Goal: Task Accomplishment & Management: Manage account settings

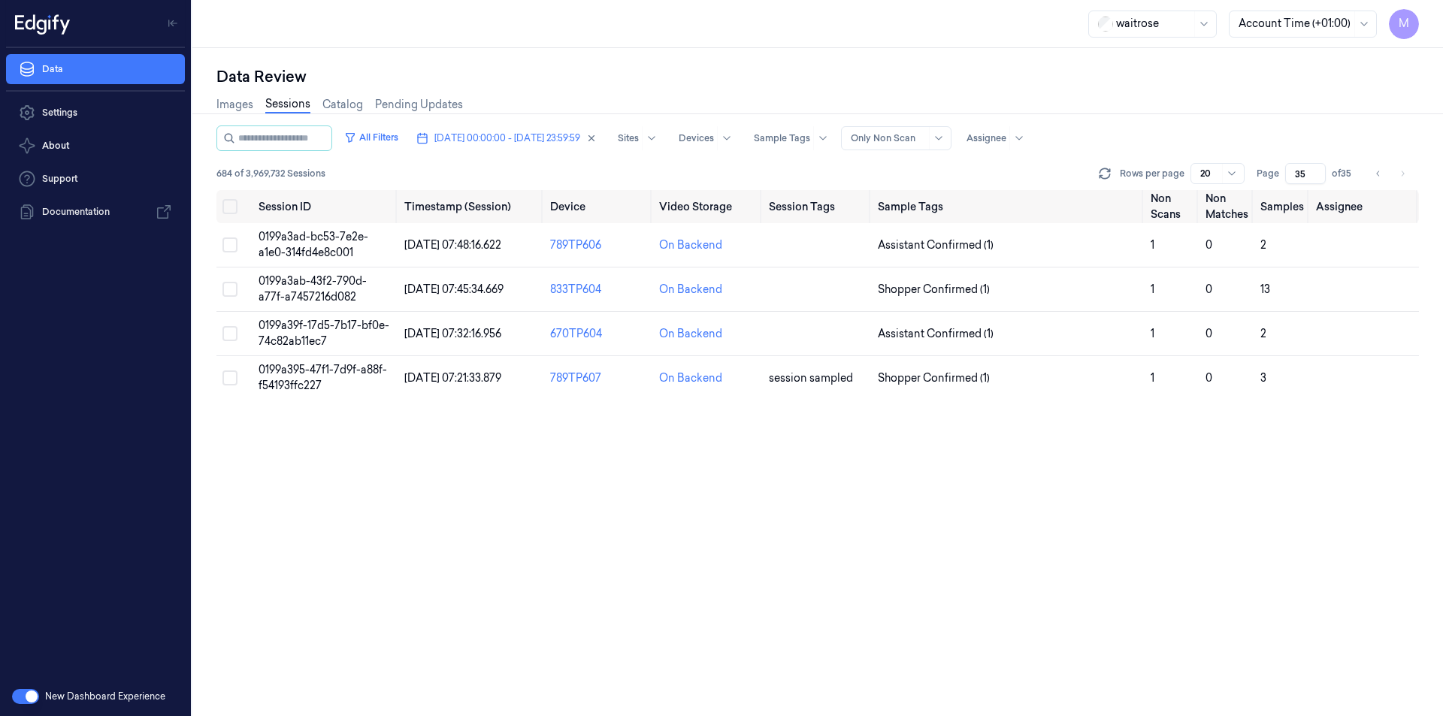
click at [706, 473] on div "All Filters [DATE] 00:00:00 - [DATE] 23:59:59 Sites Devices Sample Tags Alert T…" at bounding box center [817, 421] width 1203 height 591
click at [231, 205] on button "Select all" at bounding box center [229, 206] width 15 height 15
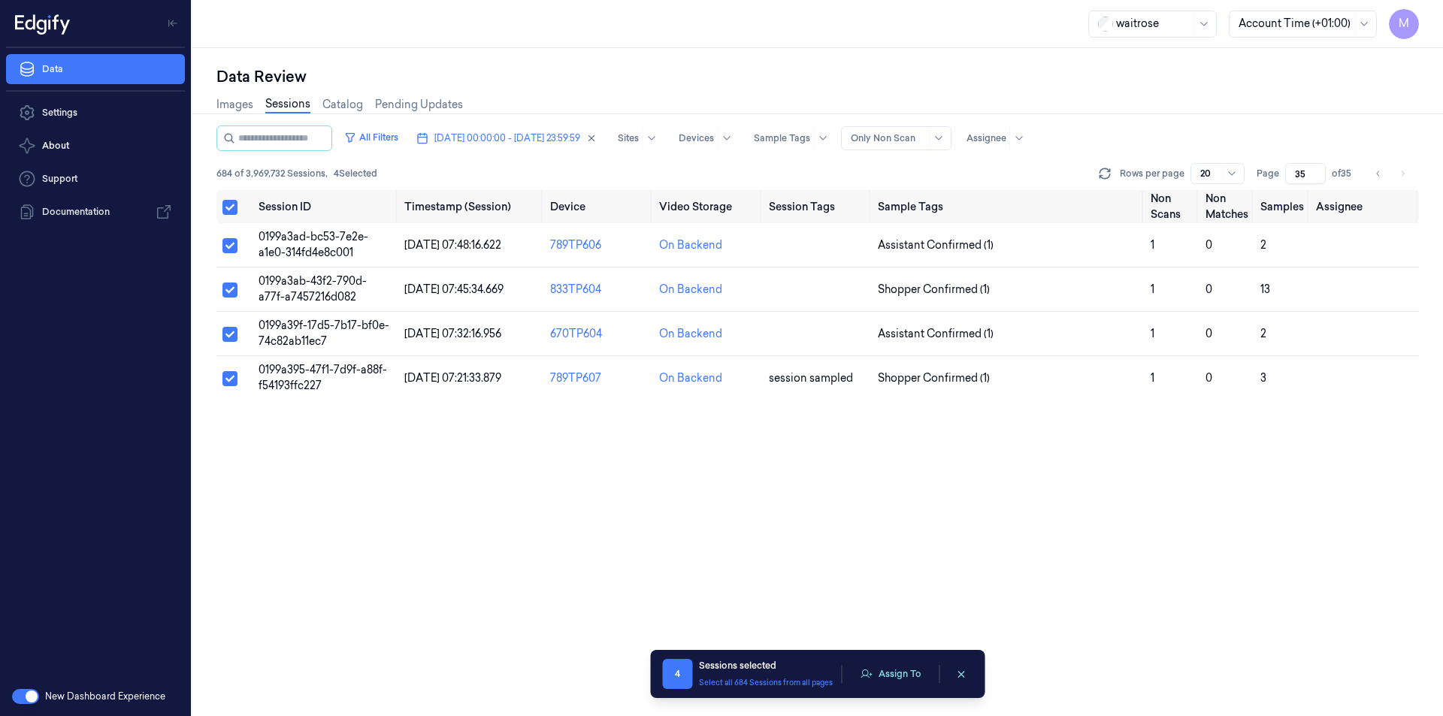
click at [463, 504] on div "All Filters [DATE] 00:00:00 - [DATE] 23:59:59 Sites Devices Sample Tags Alert T…" at bounding box center [817, 421] width 1203 height 591
click at [611, 420] on div "All Filters [DATE] 00:00:00 - [DATE] 23:59:59 Sites Devices Sample Tags Alert T…" at bounding box center [817, 421] width 1203 height 591
click at [488, 473] on div "All Filters [DATE] 00:00:00 - [DATE] 23:59:59 Sites Devices Sample Tags Alert T…" at bounding box center [817, 421] width 1203 height 591
click at [1014, 504] on div "All Filters [DATE] 00:00:00 - [DATE] 23:59:59 Sites Devices Sample Tags Alert T…" at bounding box center [817, 421] width 1203 height 591
click at [898, 667] on button "Assign To" at bounding box center [891, 674] width 79 height 23
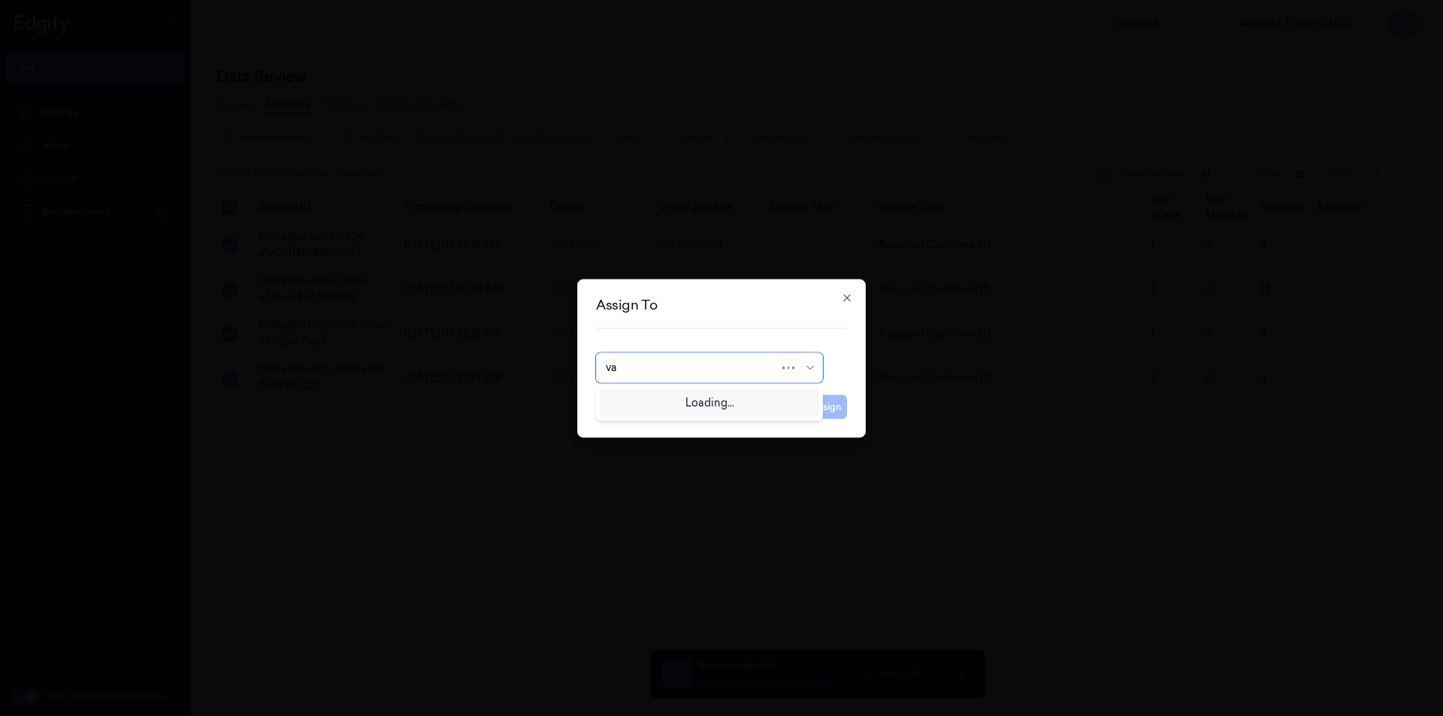
type input "var"
drag, startPoint x: 645, startPoint y: 422, endPoint x: 663, endPoint y: 422, distance: 18.1
click at [645, 423] on div "[PERSON_NAME] g" at bounding box center [655, 427] width 99 height 16
click at [830, 408] on button "Assign" at bounding box center [826, 407] width 41 height 24
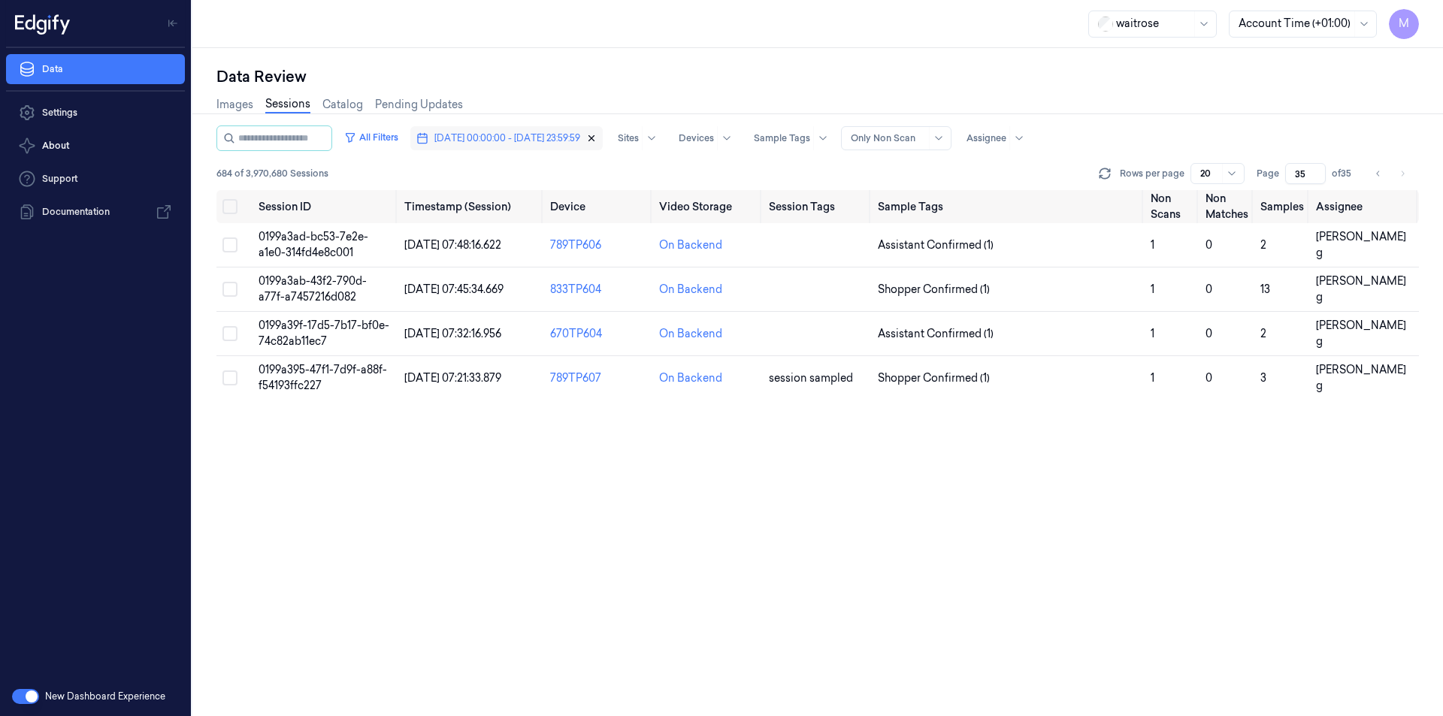
click at [597, 139] on icon "button" at bounding box center [591, 138] width 11 height 11
type input "1"
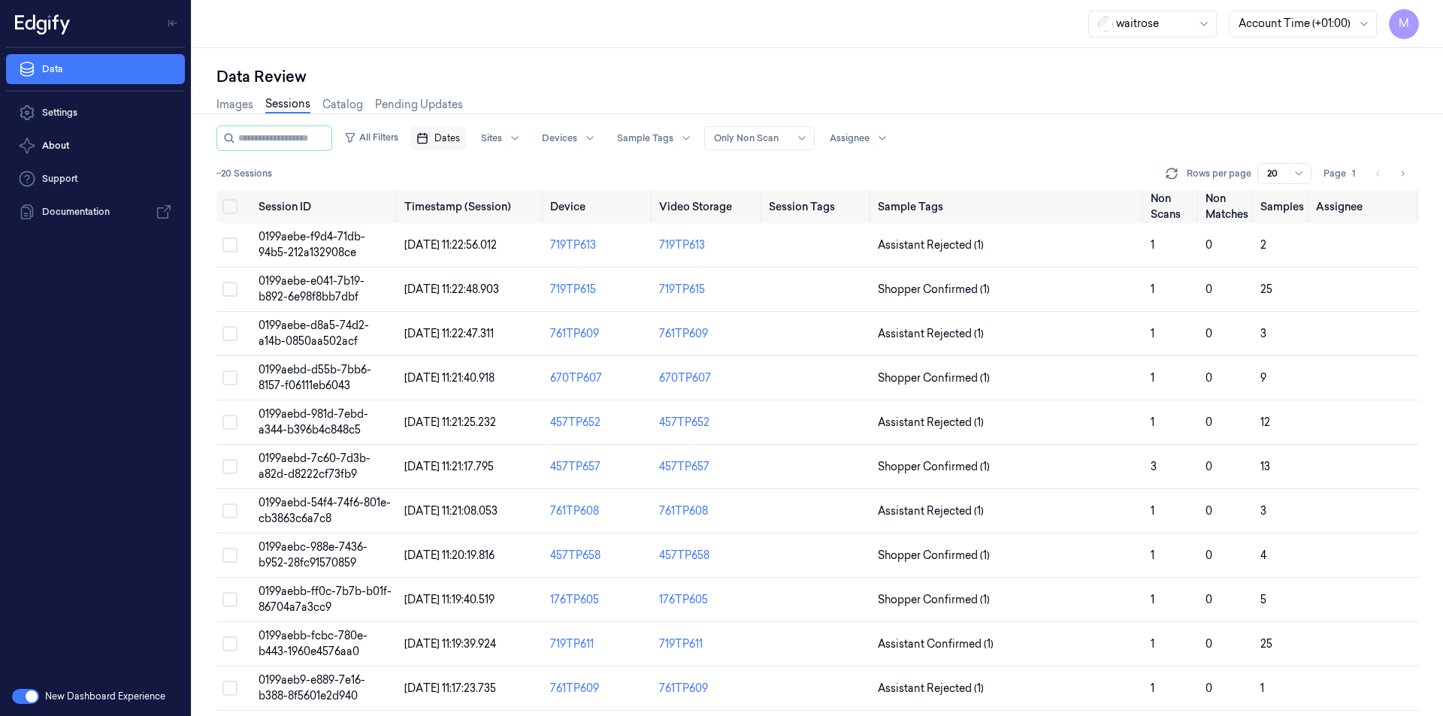
click at [482, 147] on div "Dates Sites Devices Sample Tags Alert Type Only Non Scan Assignee" at bounding box center [652, 139] width 484 height 26
click at [466, 147] on button "Dates" at bounding box center [438, 138] width 56 height 24
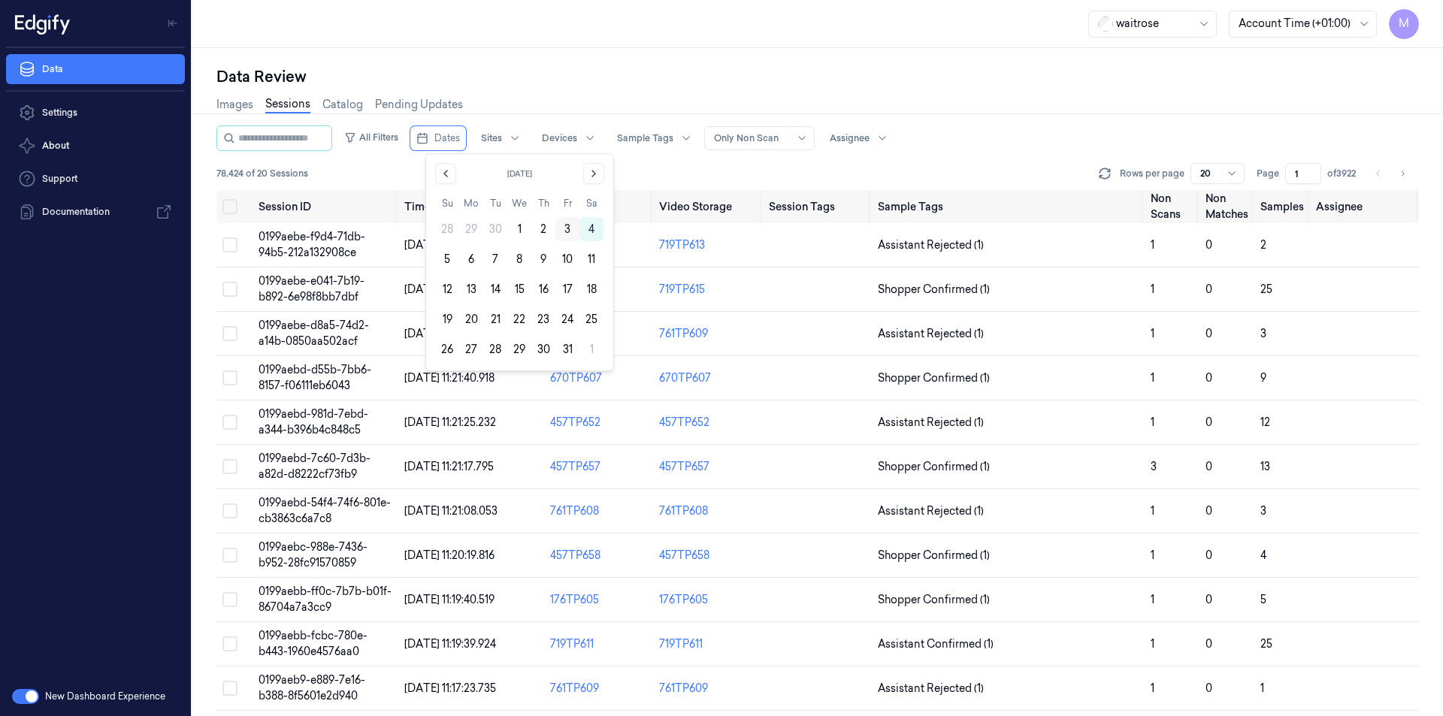
click at [568, 228] on button "3" at bounding box center [567, 229] width 24 height 24
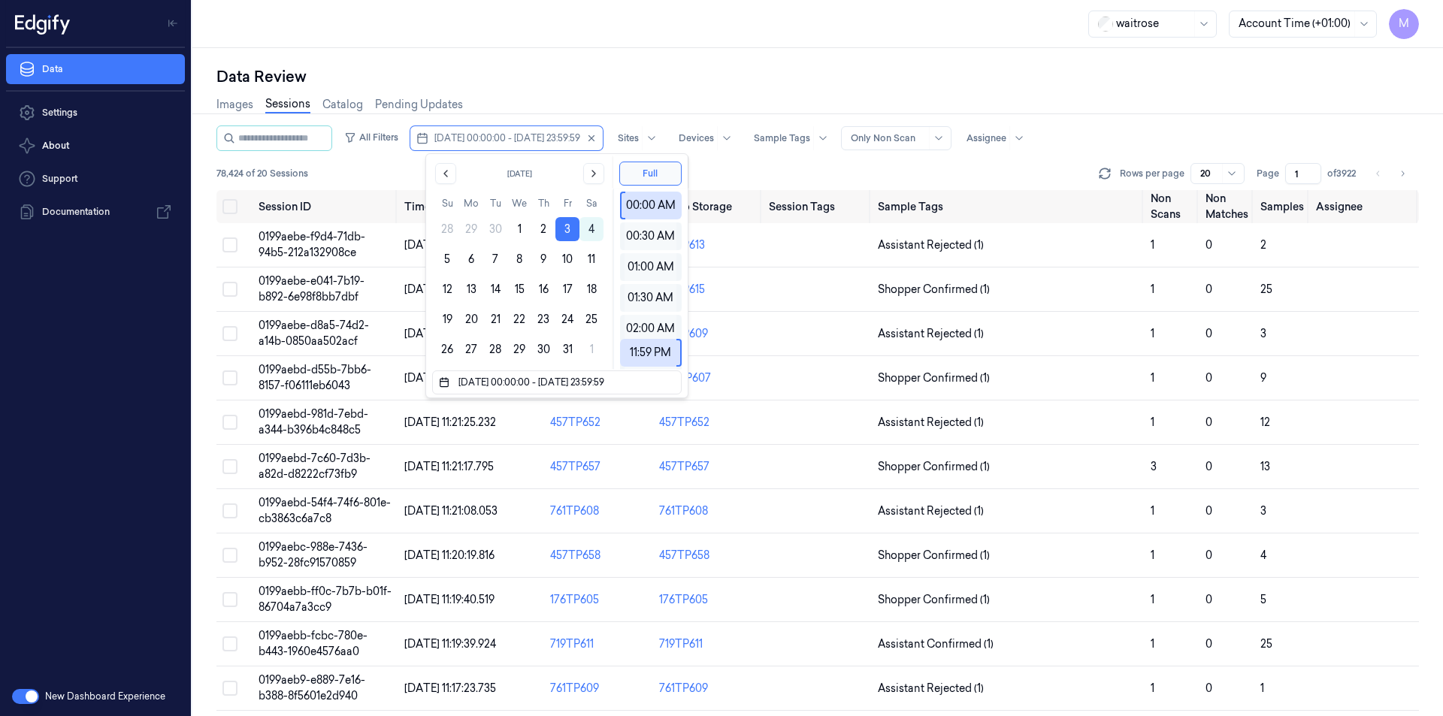
click at [601, 97] on div "Images Sessions Catalog Pending Updates" at bounding box center [817, 106] width 1203 height 38
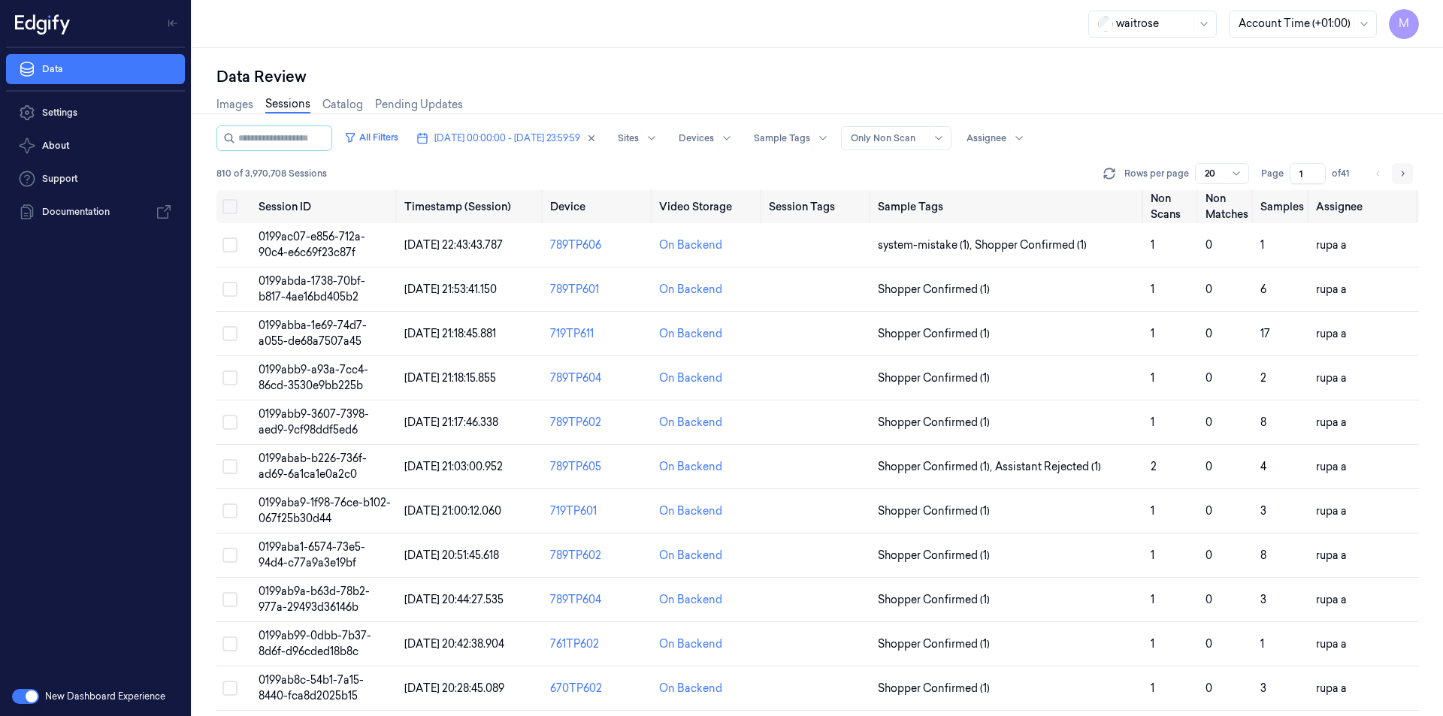
click at [1393, 178] on button "Go to next page" at bounding box center [1402, 173] width 21 height 21
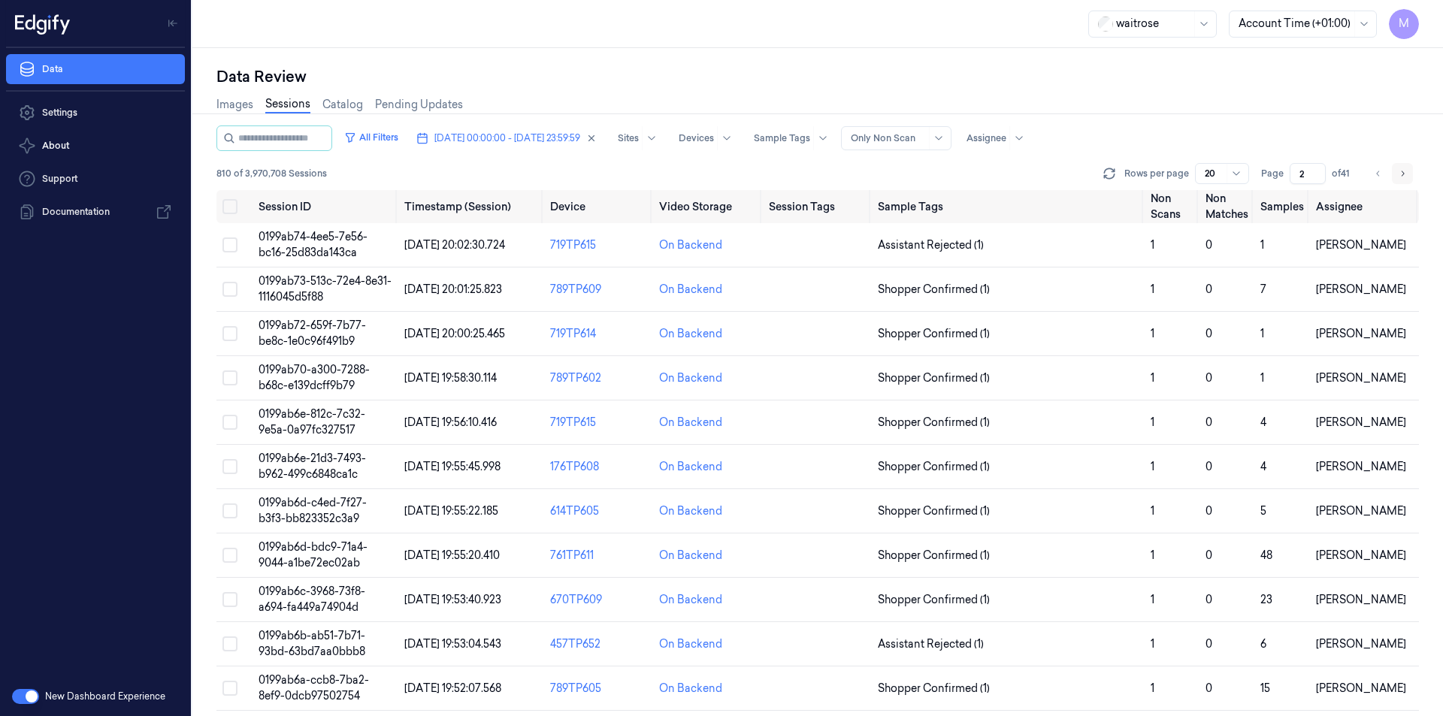
click at [1393, 178] on button "Go to next page" at bounding box center [1402, 173] width 21 height 21
type input "3"
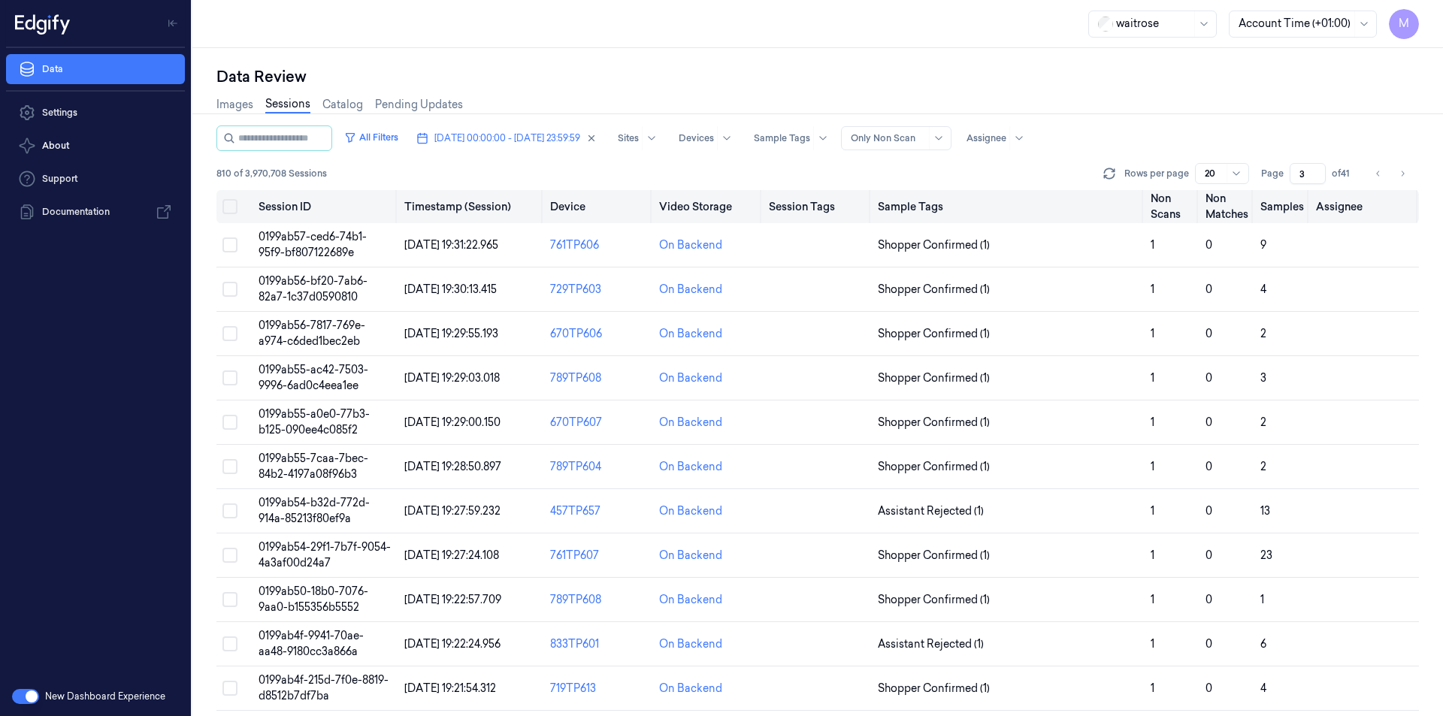
click at [228, 206] on button "Select all" at bounding box center [229, 206] width 15 height 15
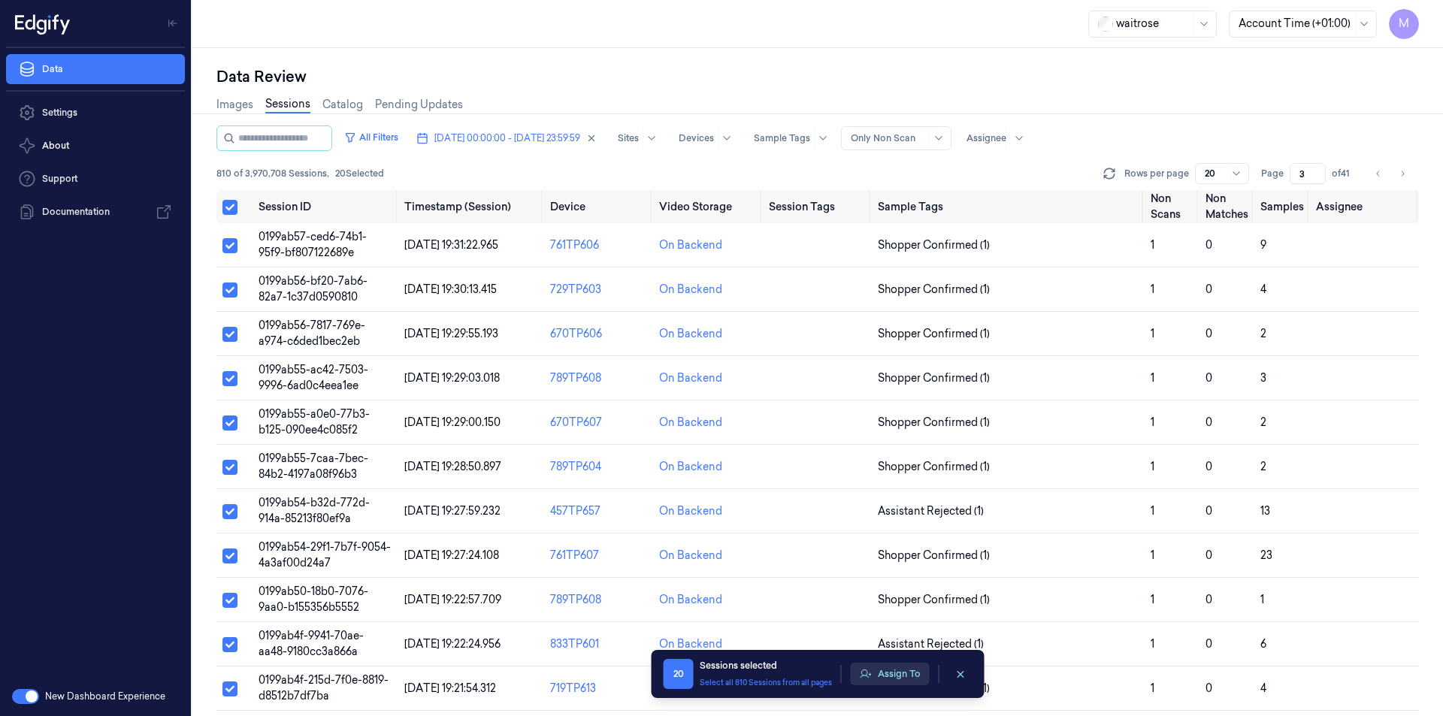
click at [887, 680] on button "Assign To" at bounding box center [890, 674] width 79 height 23
click at [909, 674] on button "Assign To" at bounding box center [890, 674] width 79 height 23
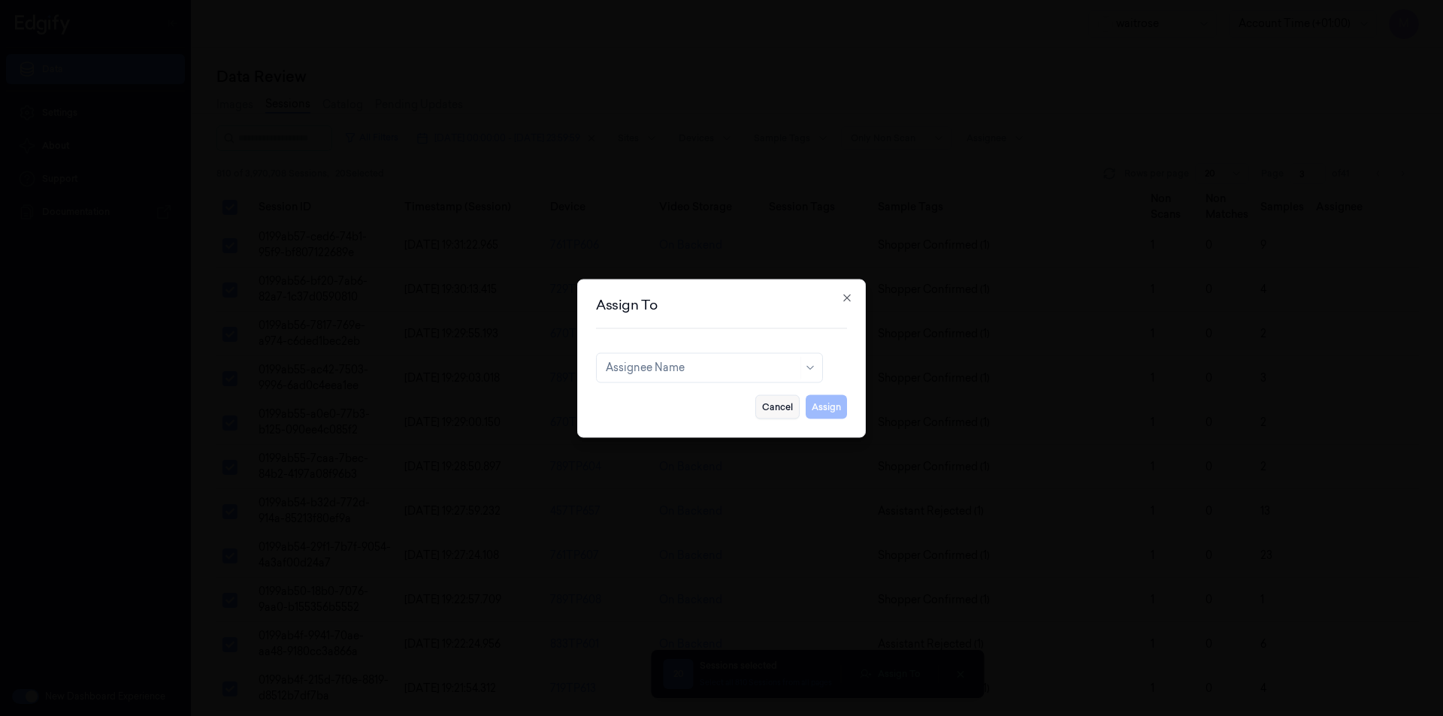
click at [779, 416] on button "Cancel" at bounding box center [777, 407] width 44 height 24
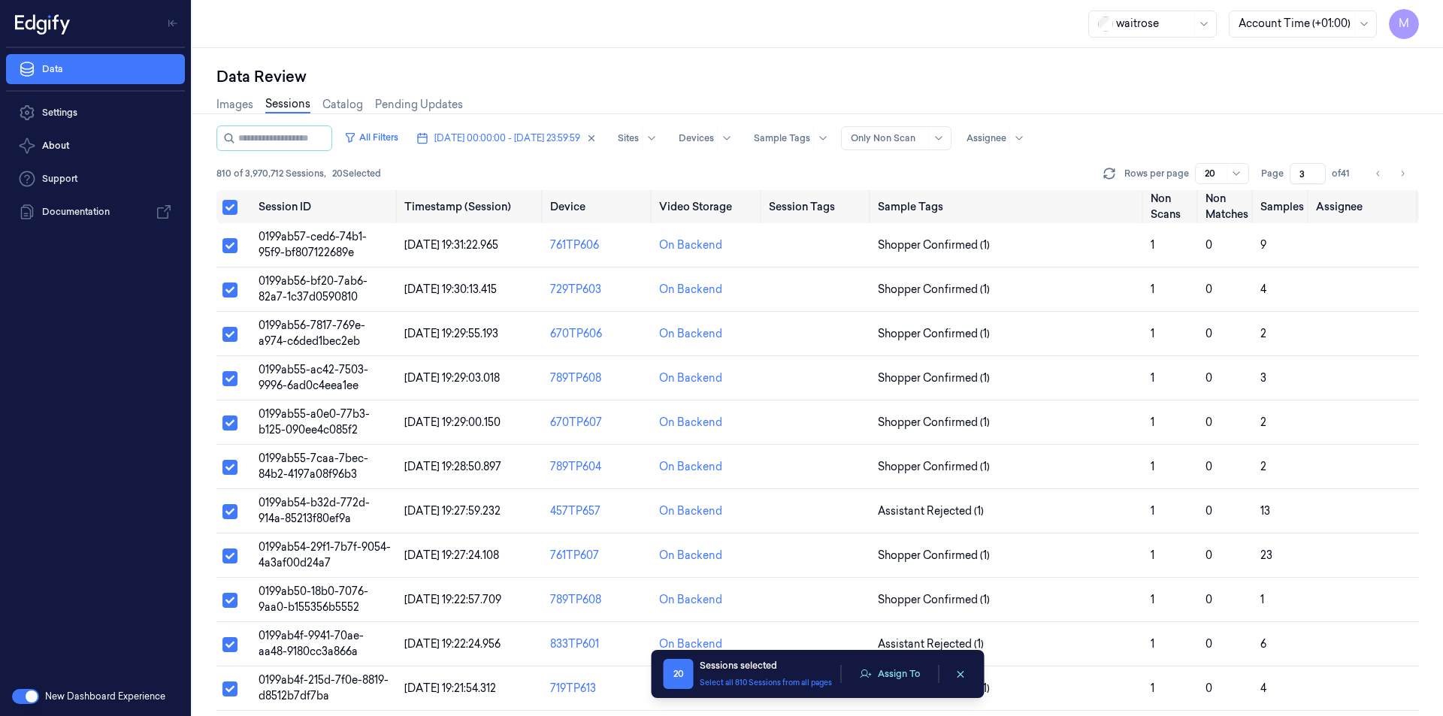
click at [867, 54] on div "Data Review Images Sessions Catalog Pending Updates All Filters [DATE] 00:00:00…" at bounding box center [817, 382] width 1251 height 668
click at [953, 673] on button "clearSelection" at bounding box center [960, 674] width 24 height 24
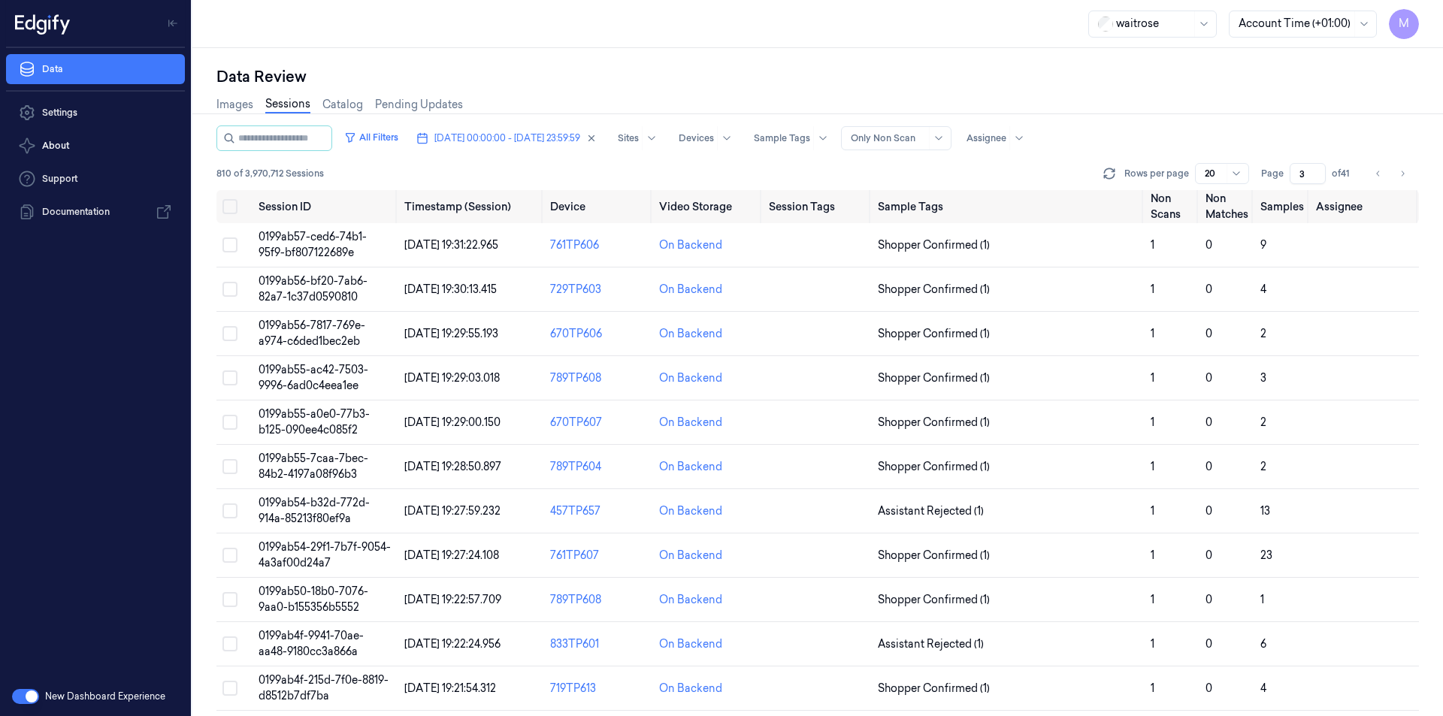
click at [588, 43] on div "waitrose Account Time (+01:00) M" at bounding box center [817, 24] width 1251 height 48
click at [235, 208] on button "Select all" at bounding box center [229, 206] width 15 height 15
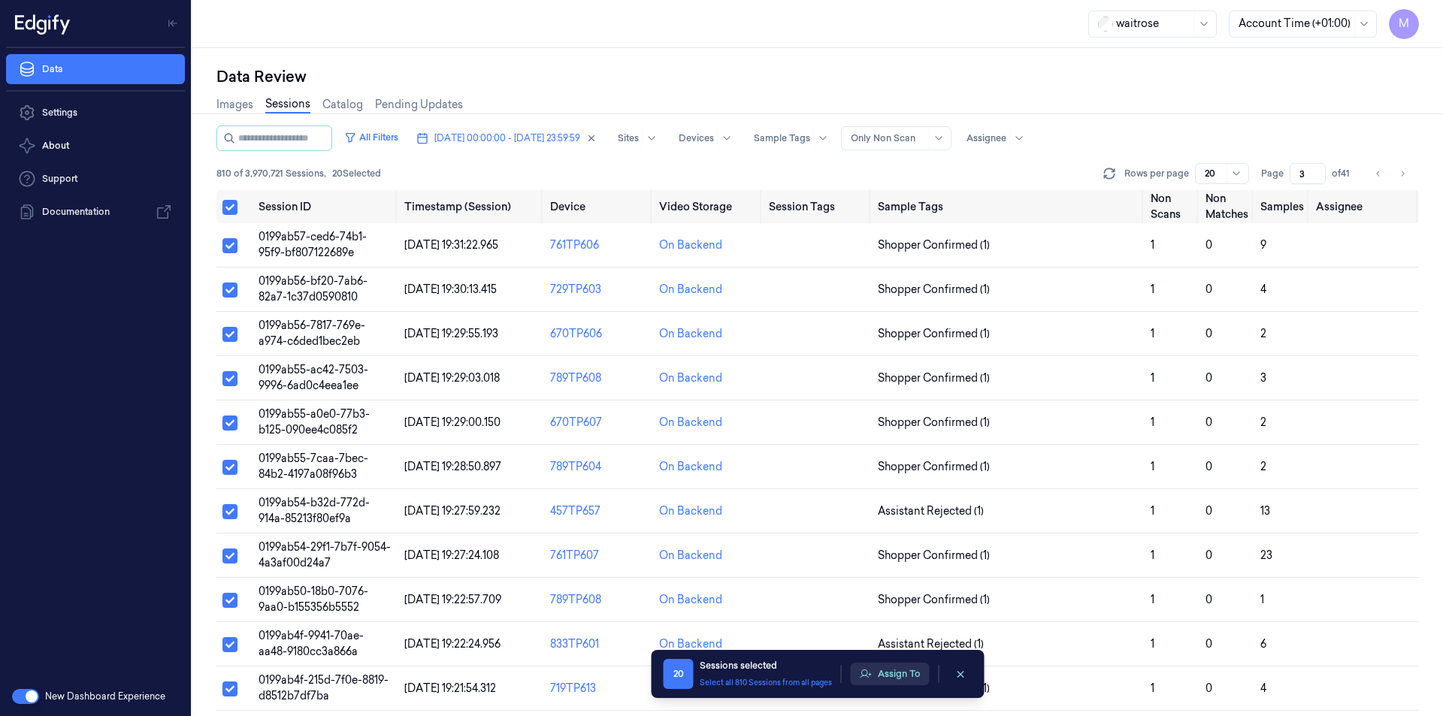
click at [905, 670] on button "Assign To" at bounding box center [890, 674] width 79 height 23
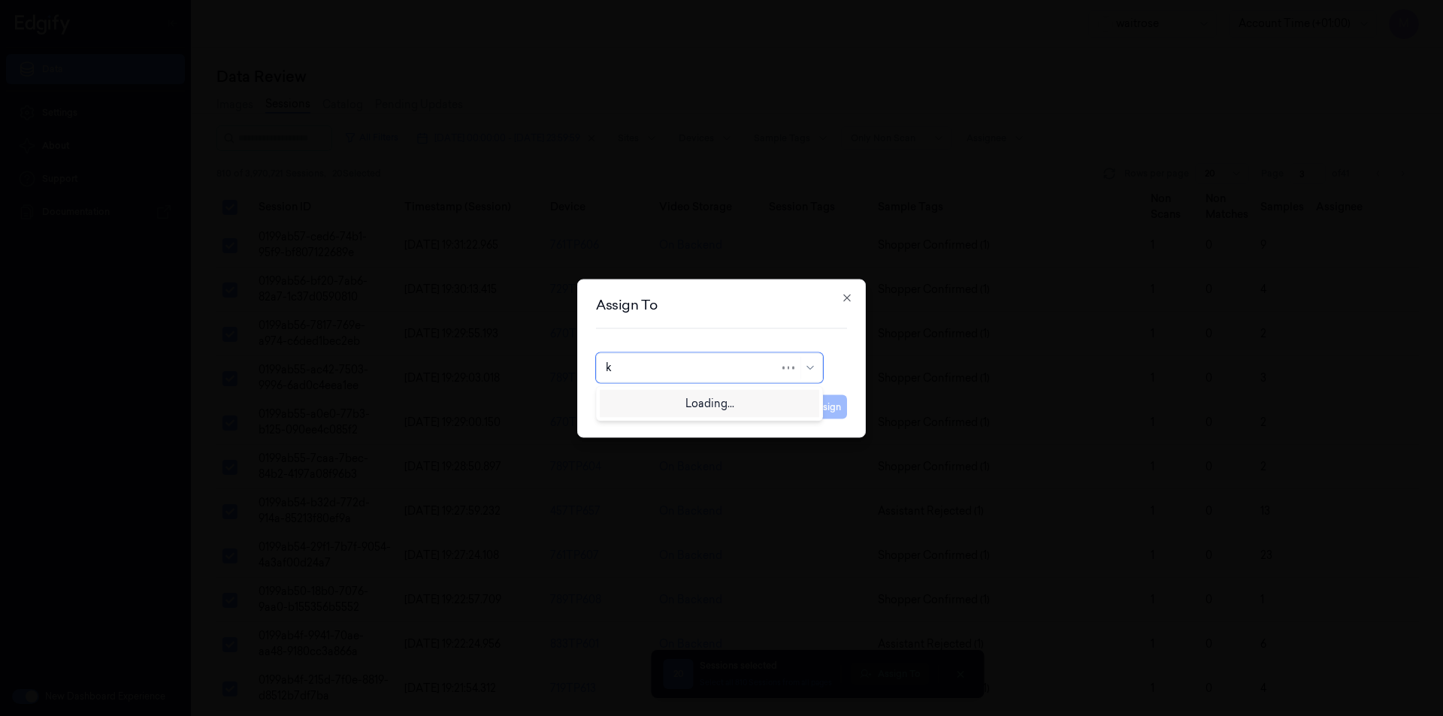
type input "ko"
drag, startPoint x: 703, startPoint y: 411, endPoint x: 700, endPoint y: 401, distance: 10.8
click at [694, 401] on div "korisetty prem" at bounding box center [709, 402] width 207 height 16
click at [830, 407] on button "Assign" at bounding box center [826, 407] width 41 height 24
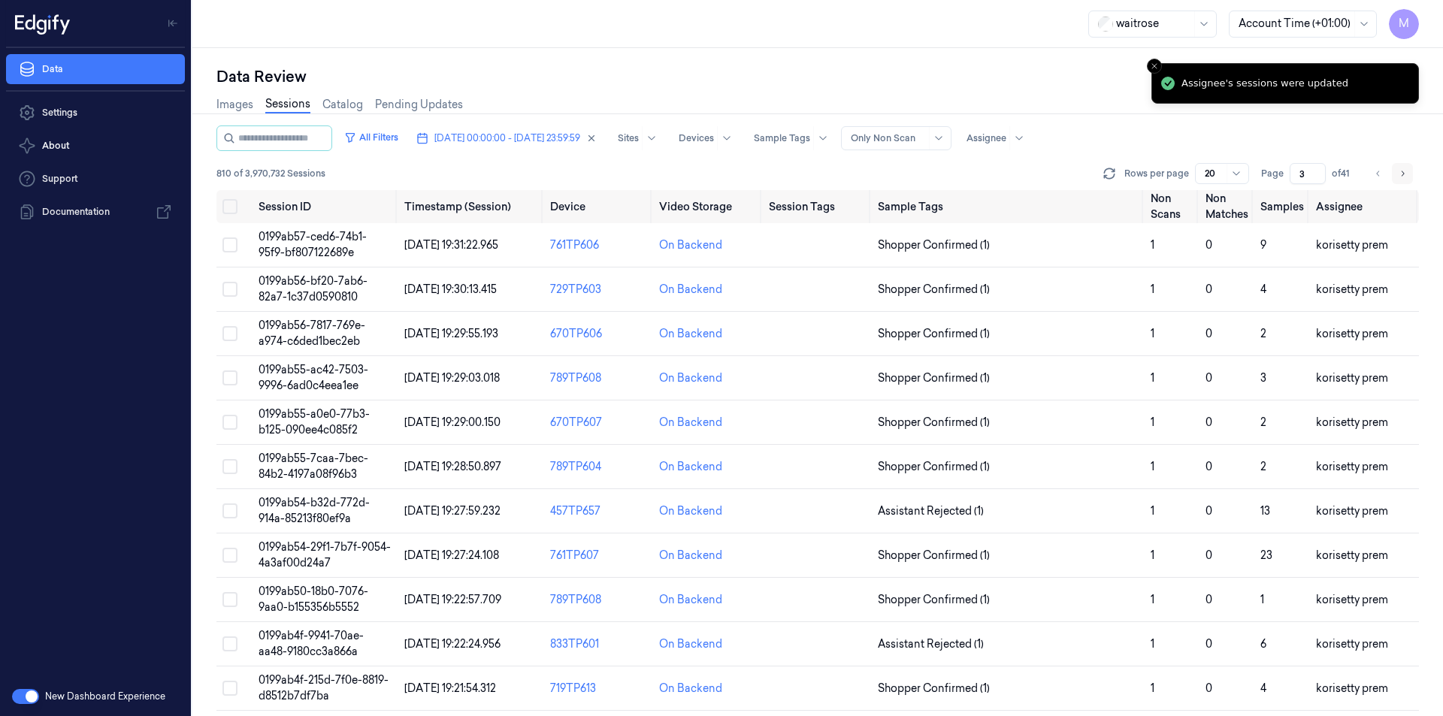
click at [1406, 174] on icon "Go to next page" at bounding box center [1402, 174] width 9 height 12
type input "4"
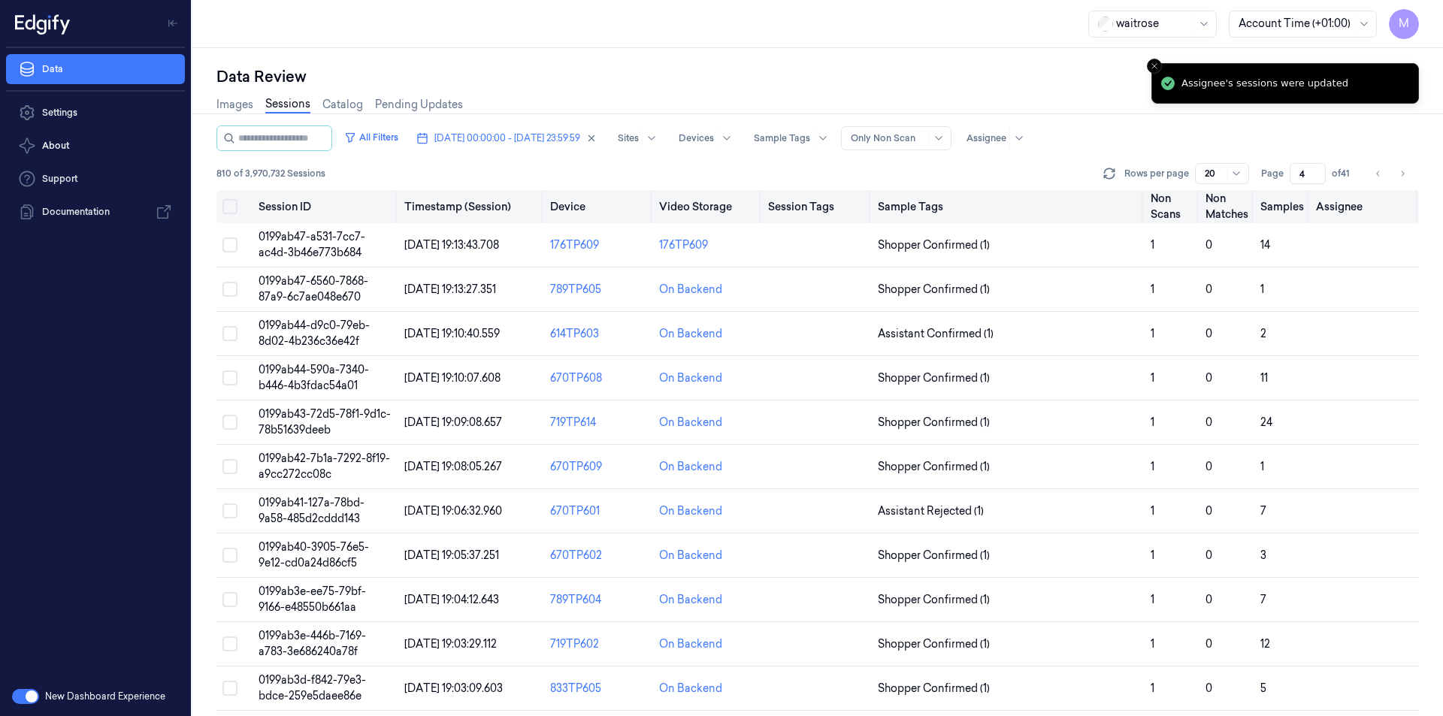
click at [228, 210] on button "Select all" at bounding box center [229, 206] width 15 height 15
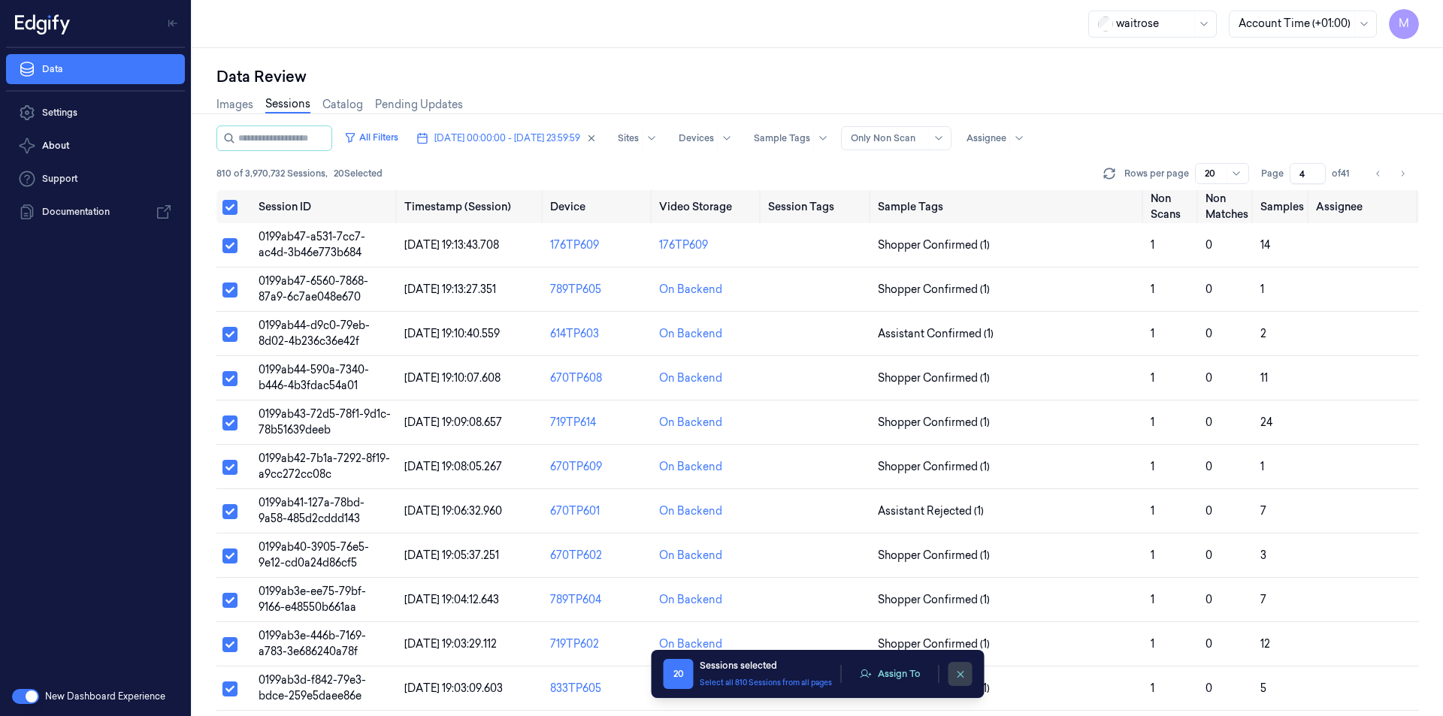
click at [957, 673] on icon "clearSelection" at bounding box center [960, 674] width 11 height 11
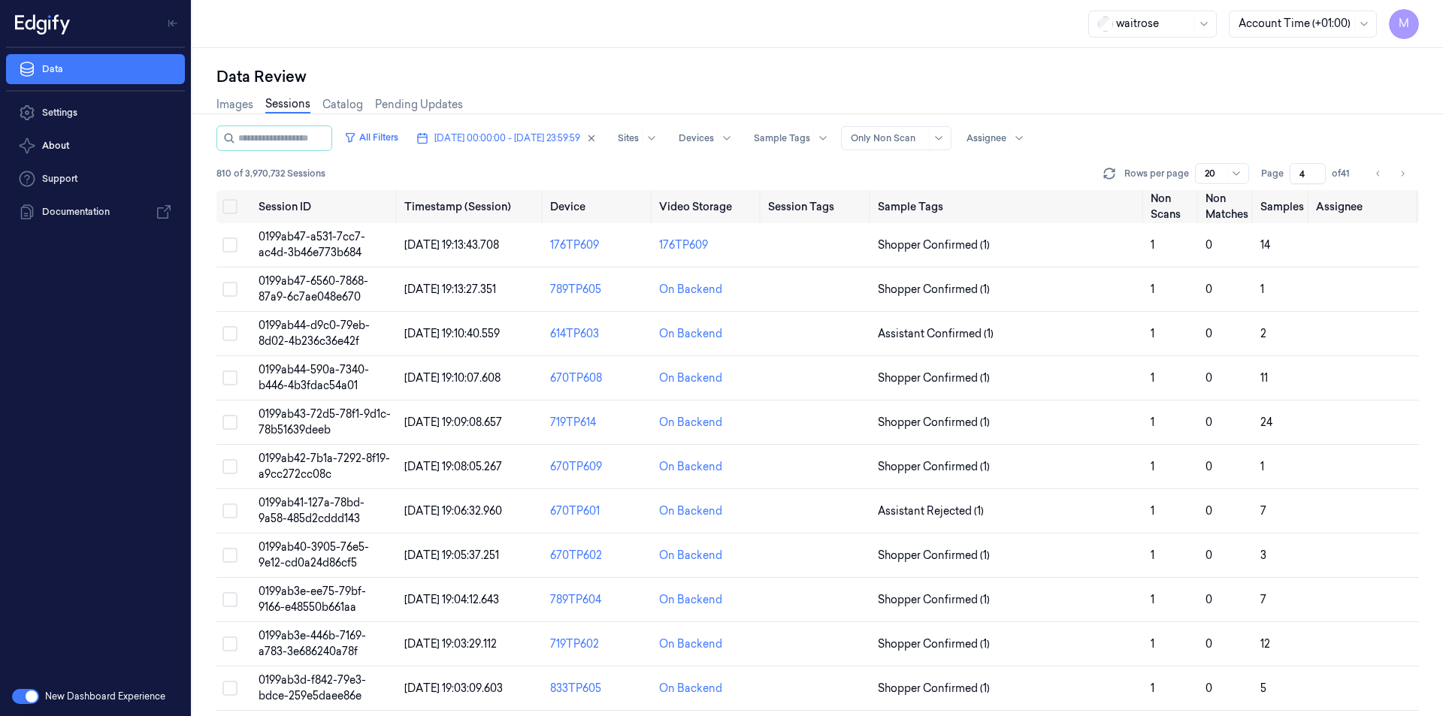
click at [776, 91] on div "Images Sessions Catalog Pending Updates" at bounding box center [817, 106] width 1203 height 38
drag, startPoint x: 234, startPoint y: 206, endPoint x: 330, endPoint y: 301, distance: 135.5
click at [234, 206] on button "Select all" at bounding box center [229, 206] width 15 height 15
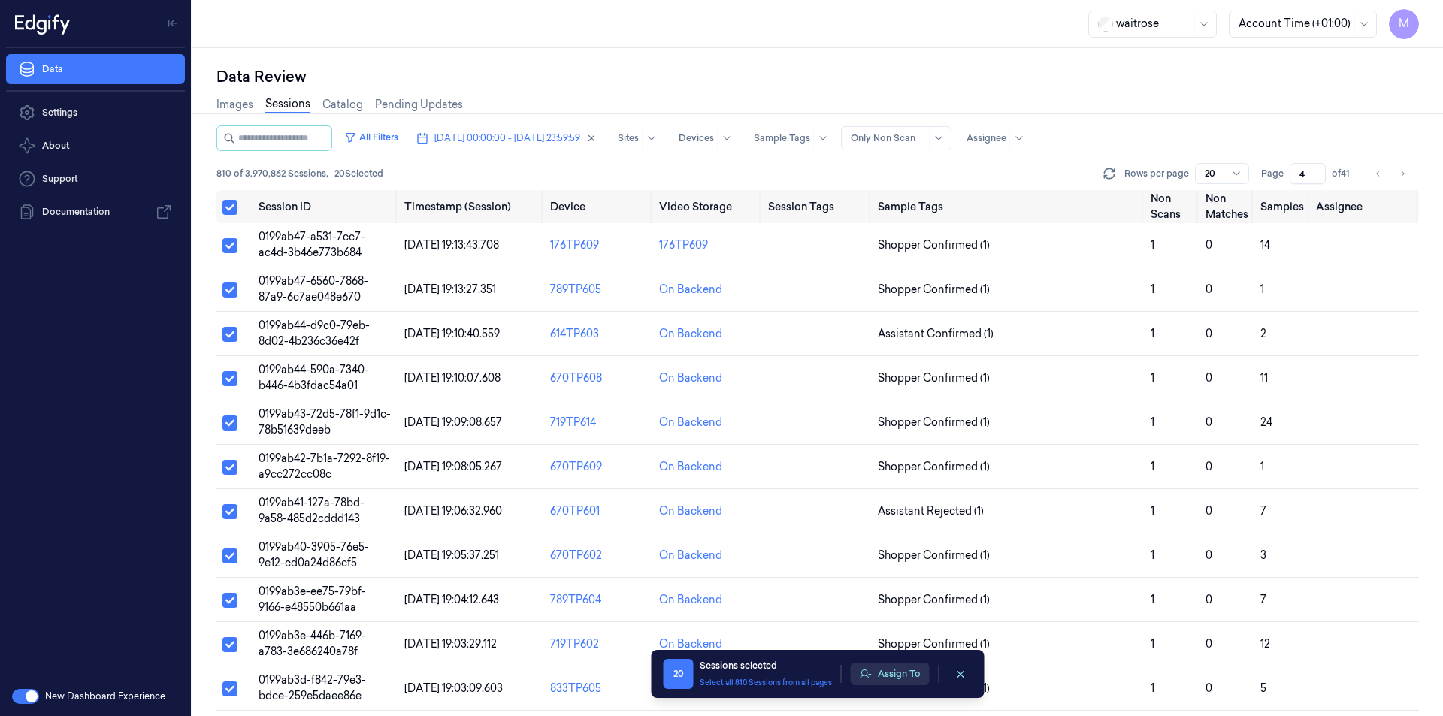
click at [901, 674] on button "Assign To" at bounding box center [890, 674] width 79 height 23
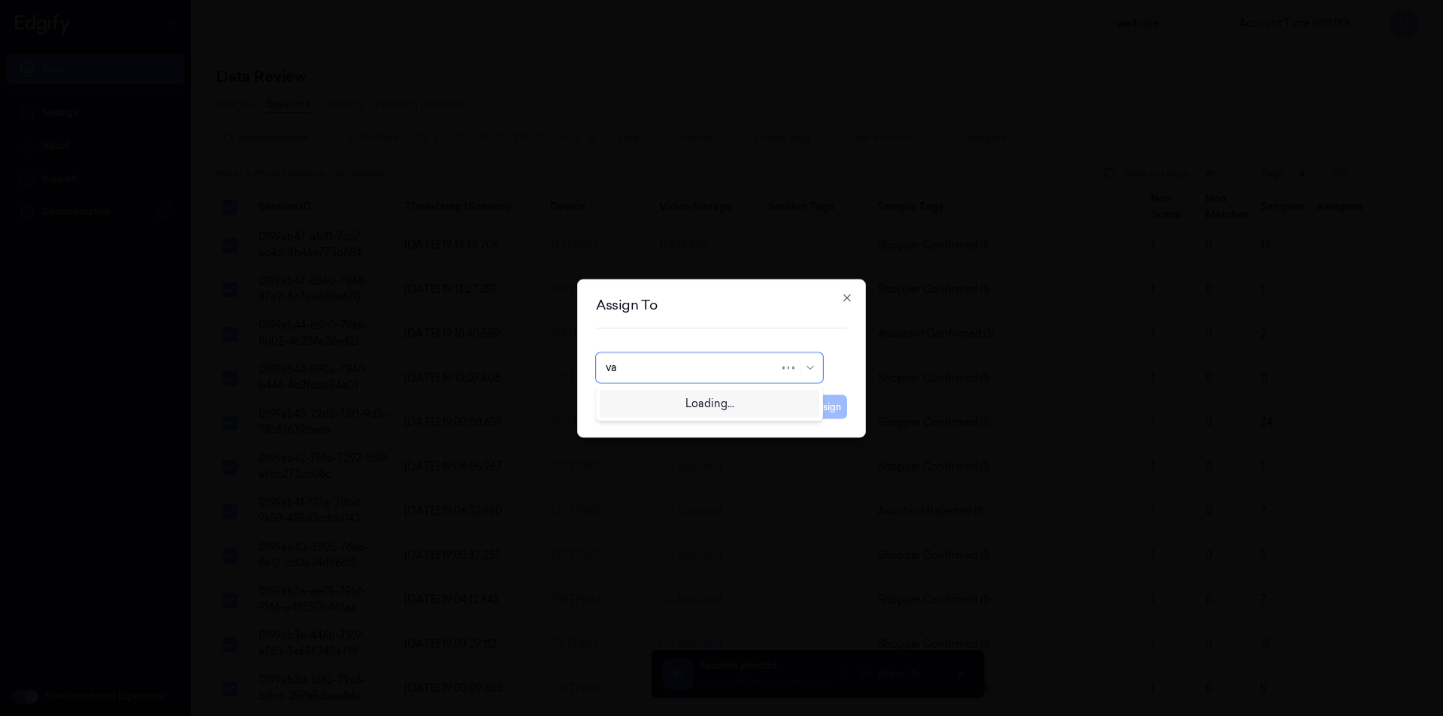
type input "var"
click at [656, 424] on div "[PERSON_NAME] g" at bounding box center [709, 427] width 207 height 16
click at [813, 404] on button "Assign" at bounding box center [826, 407] width 41 height 24
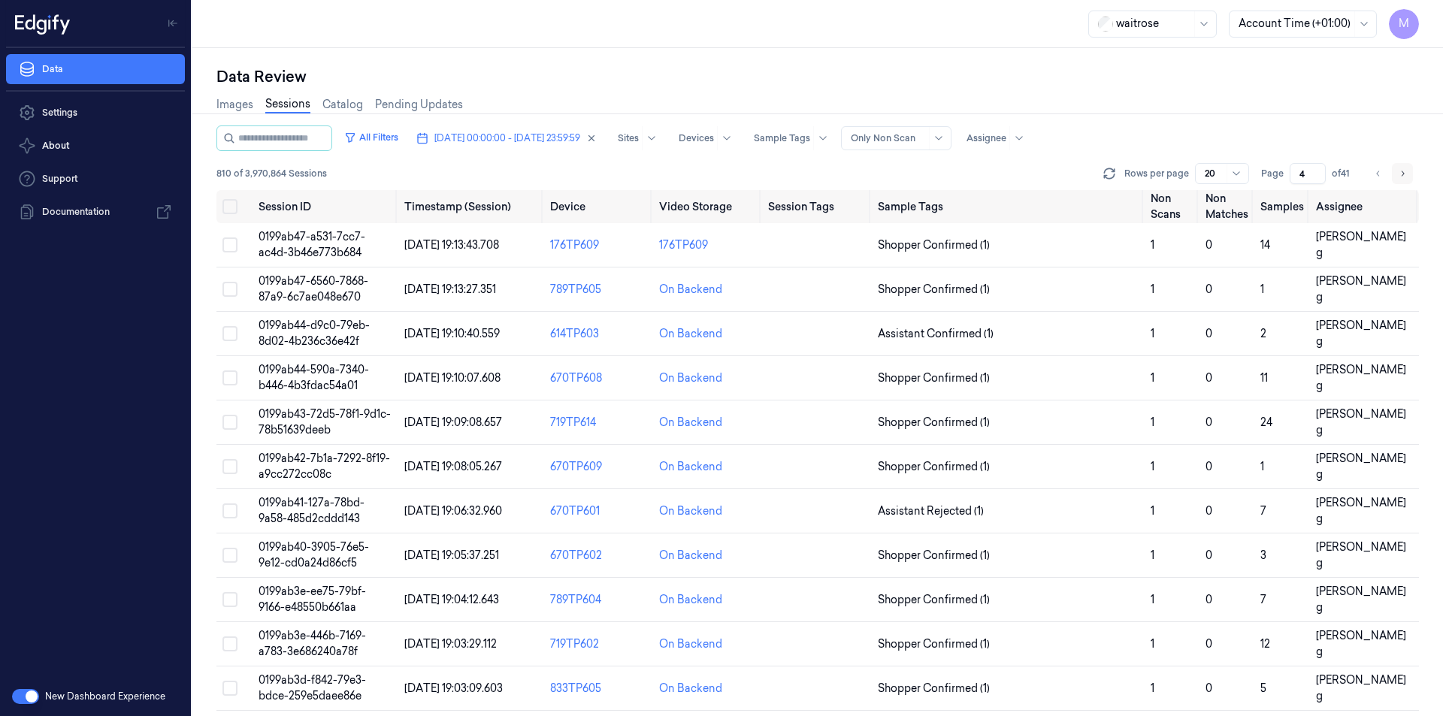
click at [1408, 175] on button "Go to next page" at bounding box center [1402, 173] width 21 height 21
type input "5"
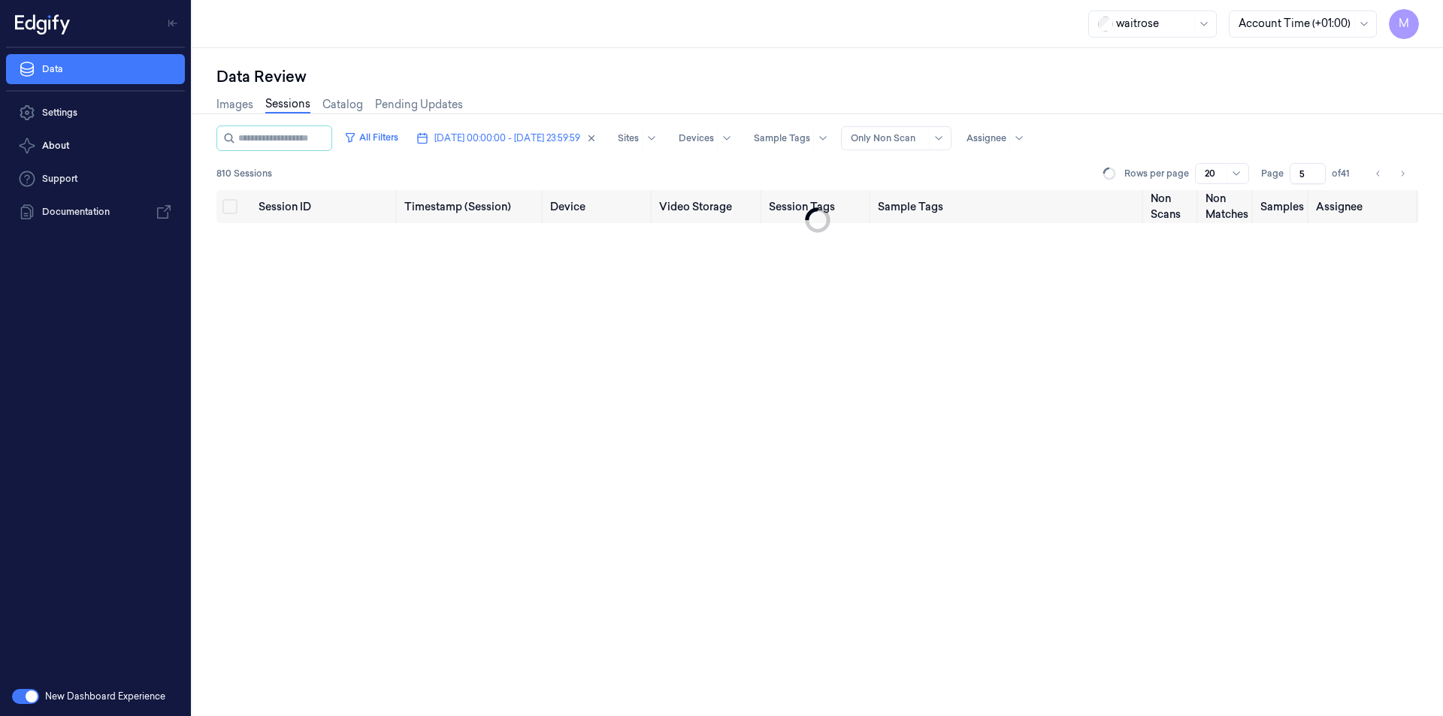
click at [1148, 74] on div "Data Review" at bounding box center [817, 76] width 1203 height 21
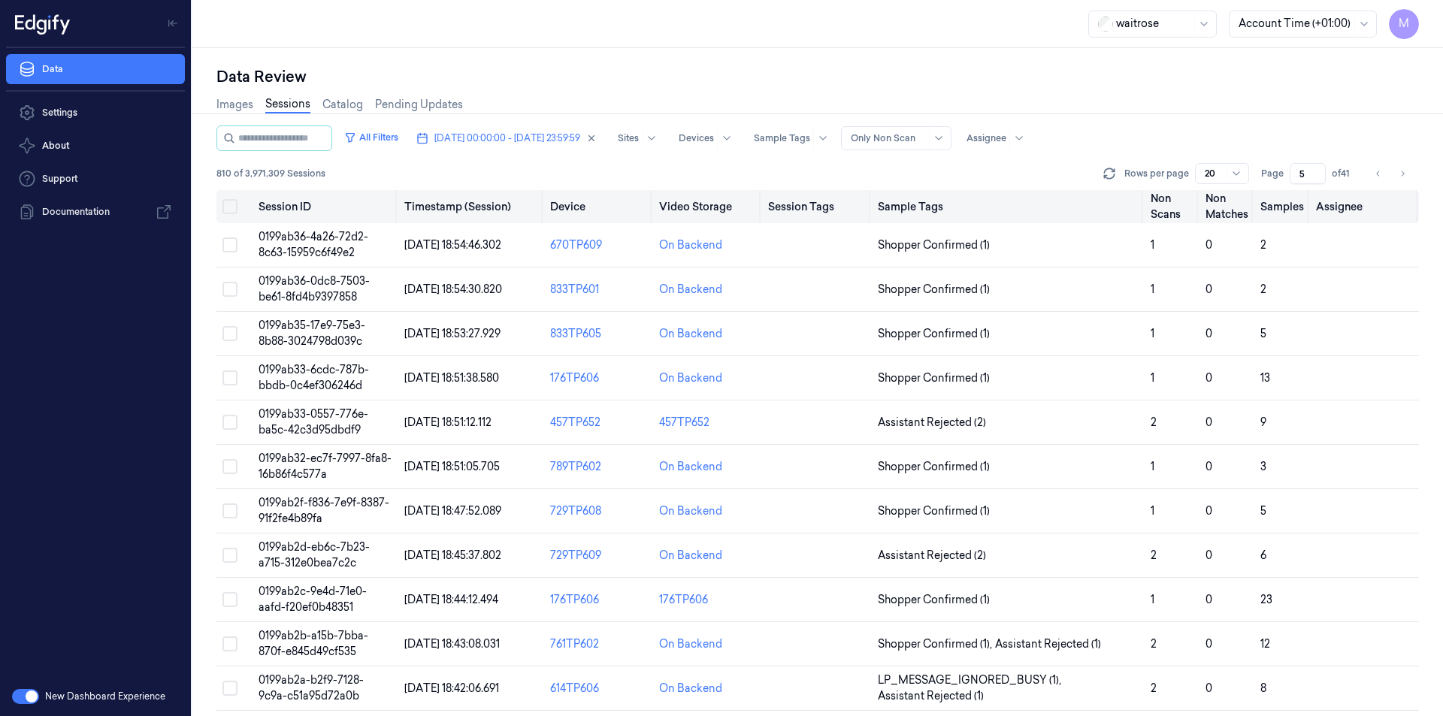
click at [232, 205] on button "Select all" at bounding box center [229, 206] width 15 height 15
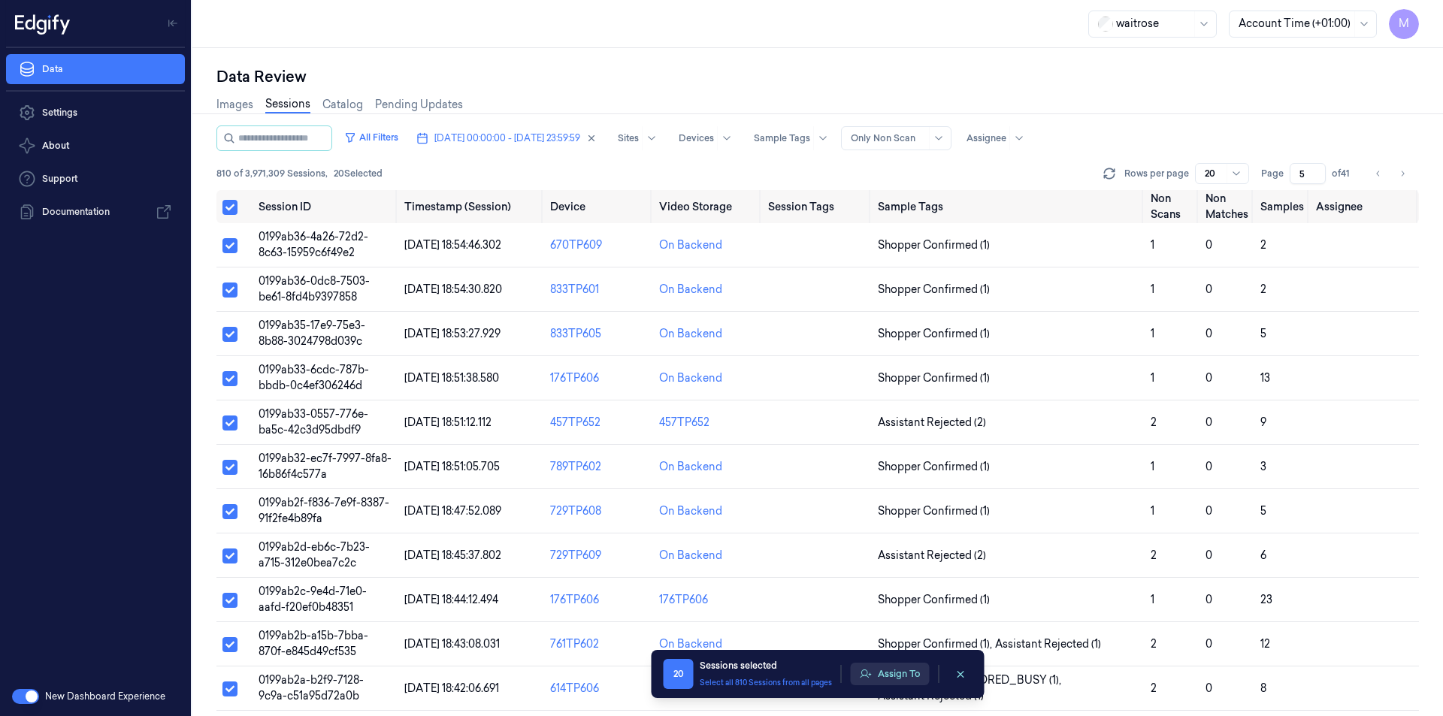
click at [903, 667] on button "Assign To" at bounding box center [890, 674] width 79 height 23
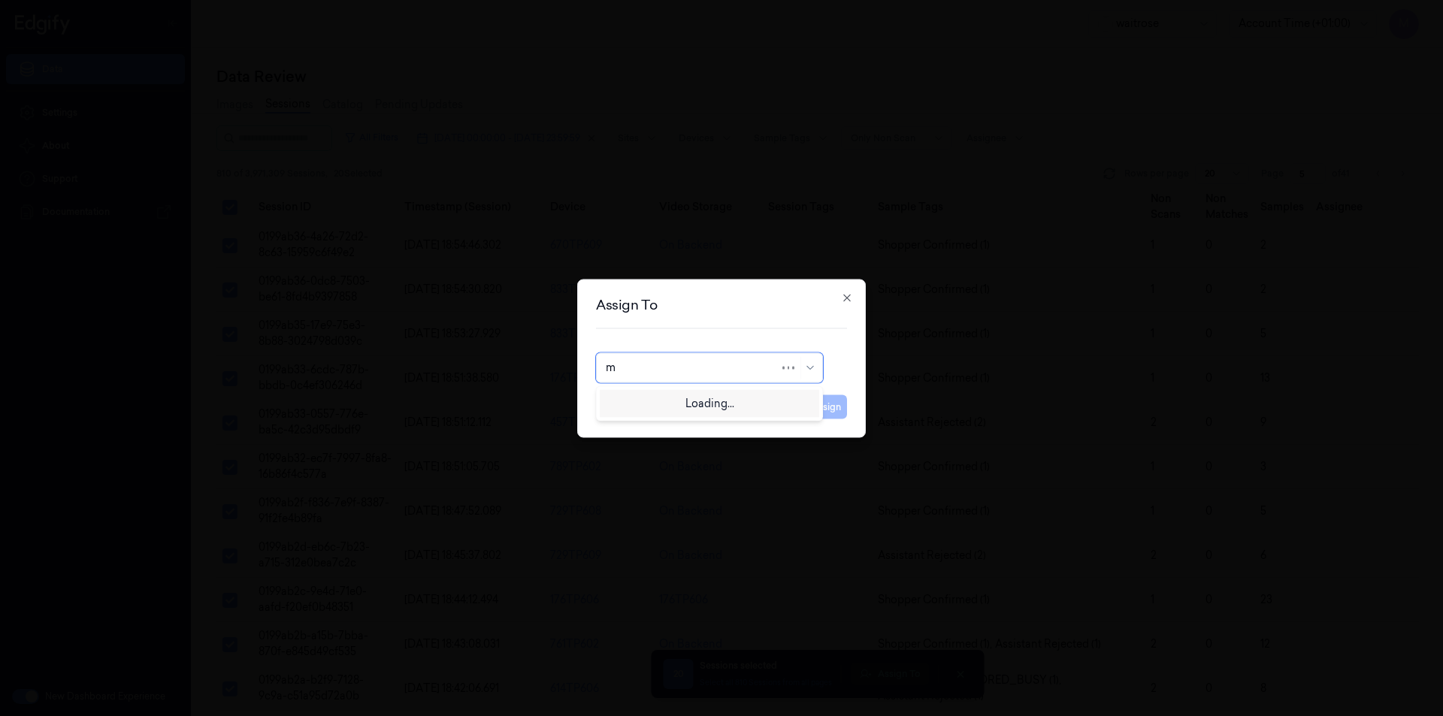
type input "mo"
drag, startPoint x: 676, startPoint y: 407, endPoint x: 752, endPoint y: 418, distance: 77.4
click at [675, 407] on div "[PERSON_NAME]" at bounding box center [709, 402] width 207 height 16
click at [816, 408] on button "Assign" at bounding box center [826, 407] width 41 height 24
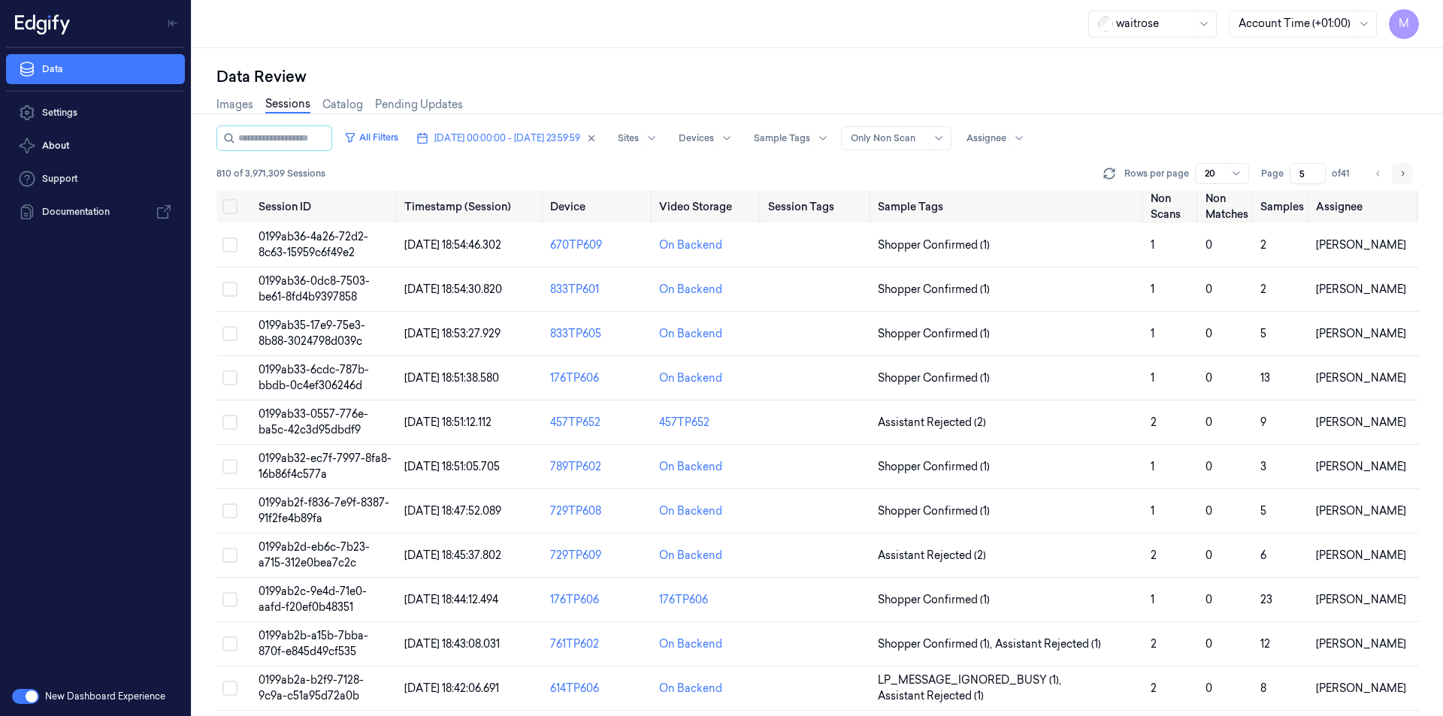
click at [1404, 174] on icon "Go to next page" at bounding box center [1403, 173] width 3 height 5
type input "6"
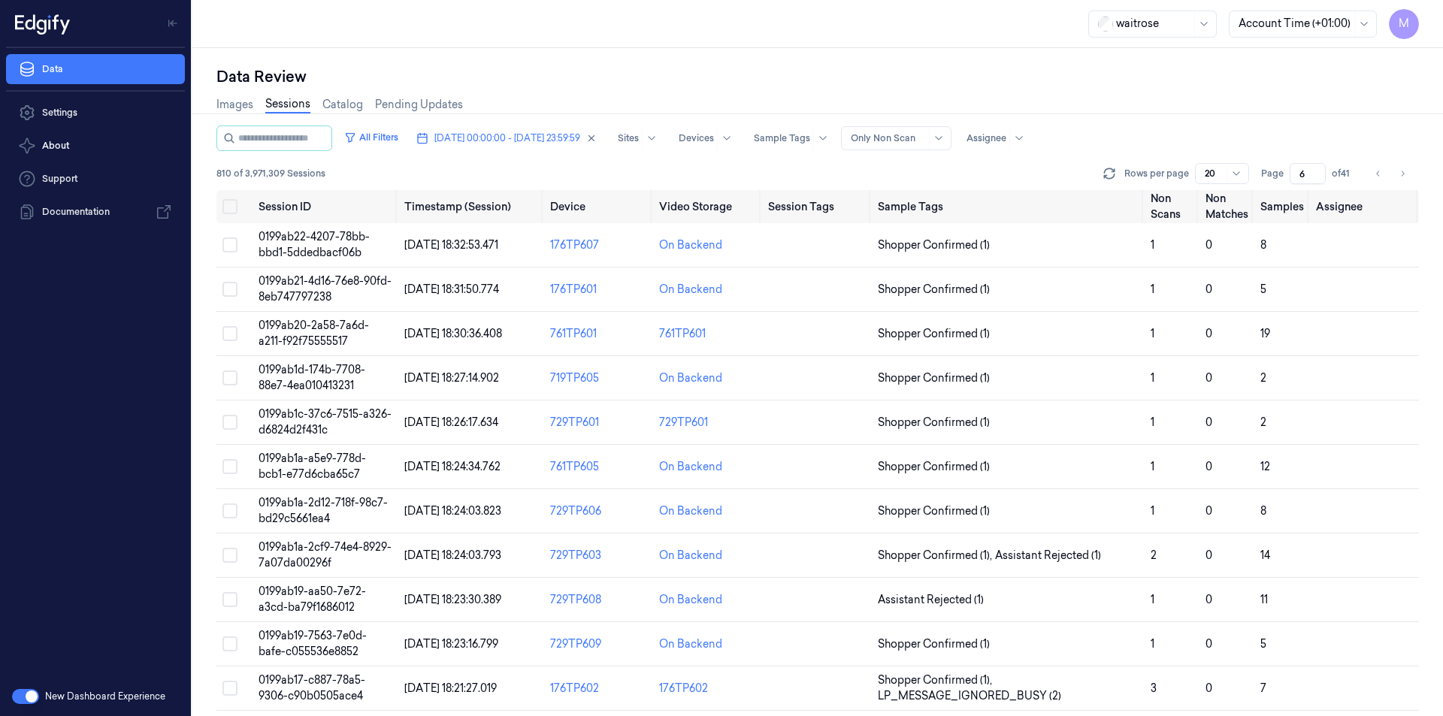
click at [1220, 113] on div "Images Sessions Catalog Pending Updates" at bounding box center [817, 106] width 1203 height 38
click at [227, 207] on button "Select all" at bounding box center [229, 206] width 15 height 15
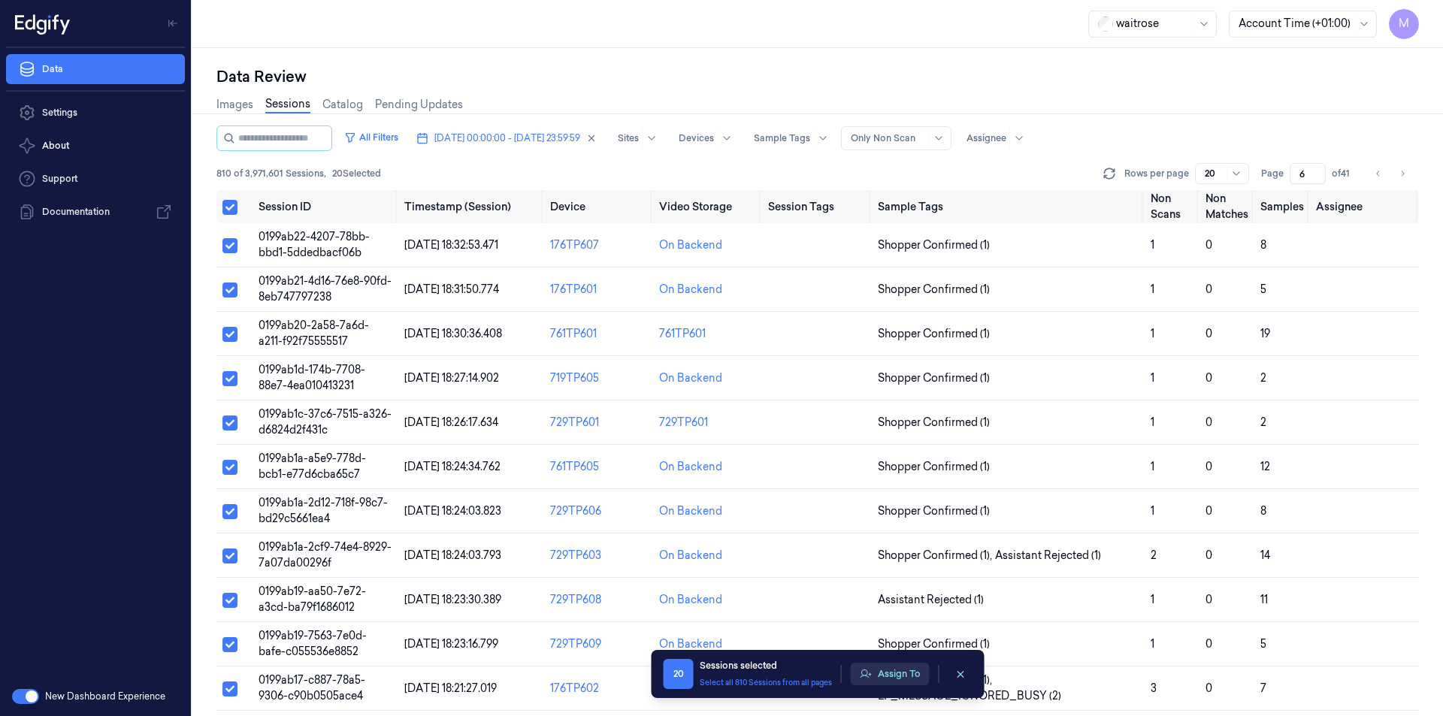
click at [899, 663] on button "Assign To" at bounding box center [890, 674] width 79 height 23
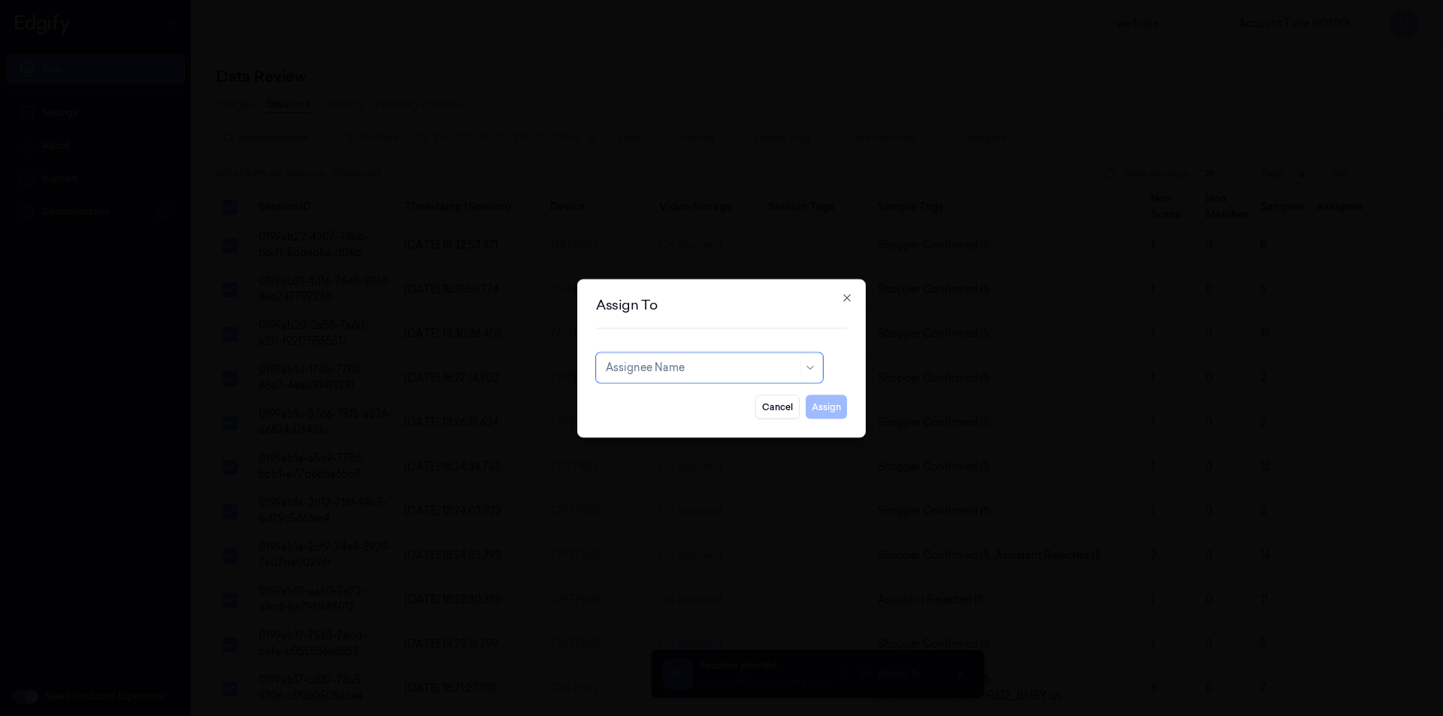
click at [720, 365] on div at bounding box center [702, 368] width 192 height 16
type input "ch"
click at [649, 425] on div "[PERSON_NAME] a" at bounding box center [655, 427] width 98 height 16
click at [831, 411] on button "Assign" at bounding box center [826, 407] width 41 height 24
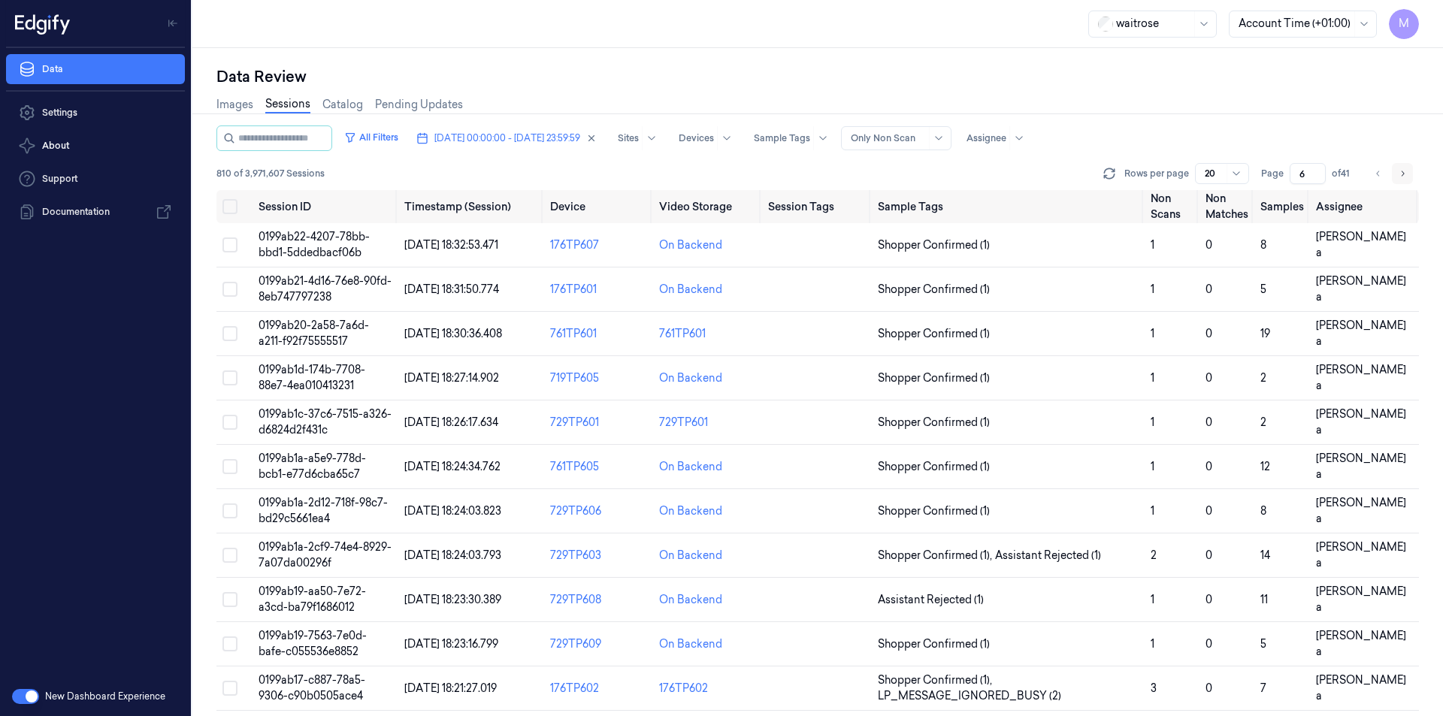
click at [1408, 172] on button "Go to next page" at bounding box center [1402, 173] width 21 height 21
type input "7"
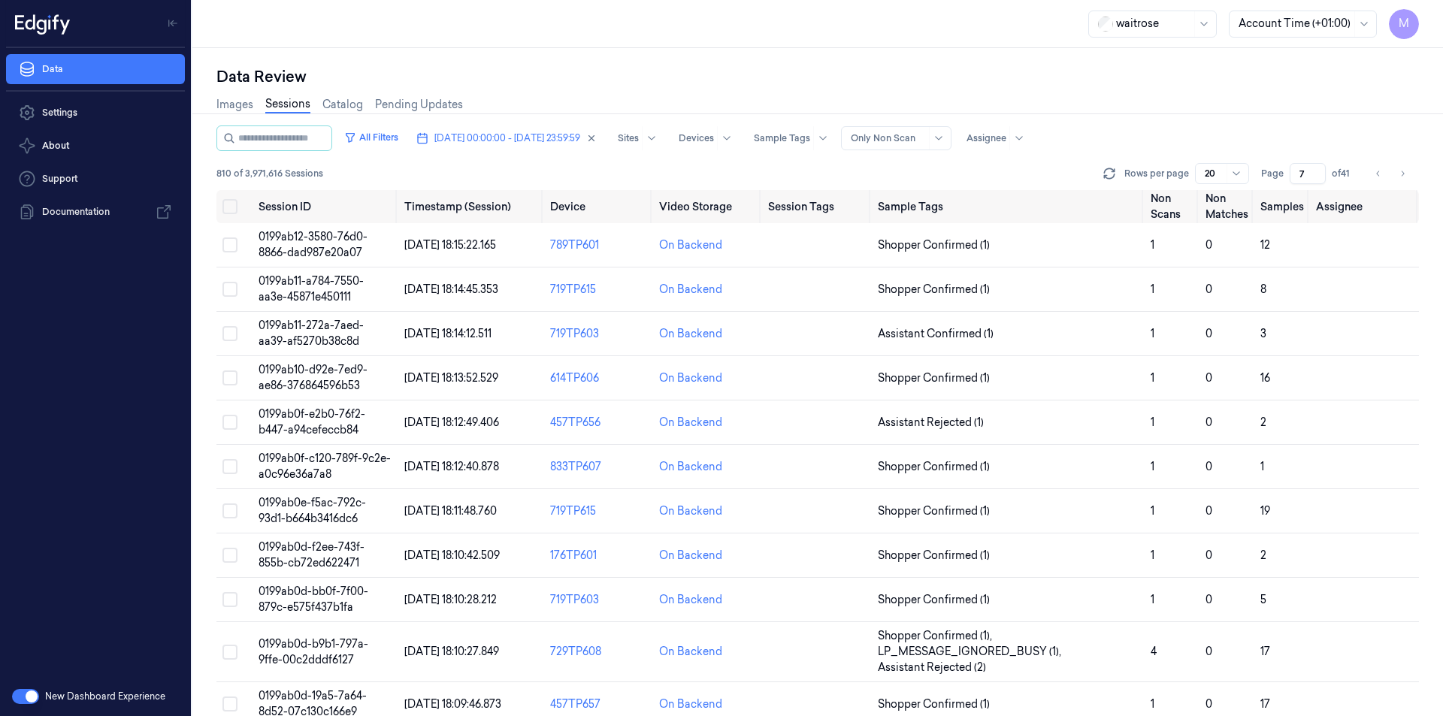
click at [1124, 81] on div "Data Review" at bounding box center [817, 76] width 1203 height 21
click at [231, 207] on button "Select all" at bounding box center [229, 206] width 15 height 15
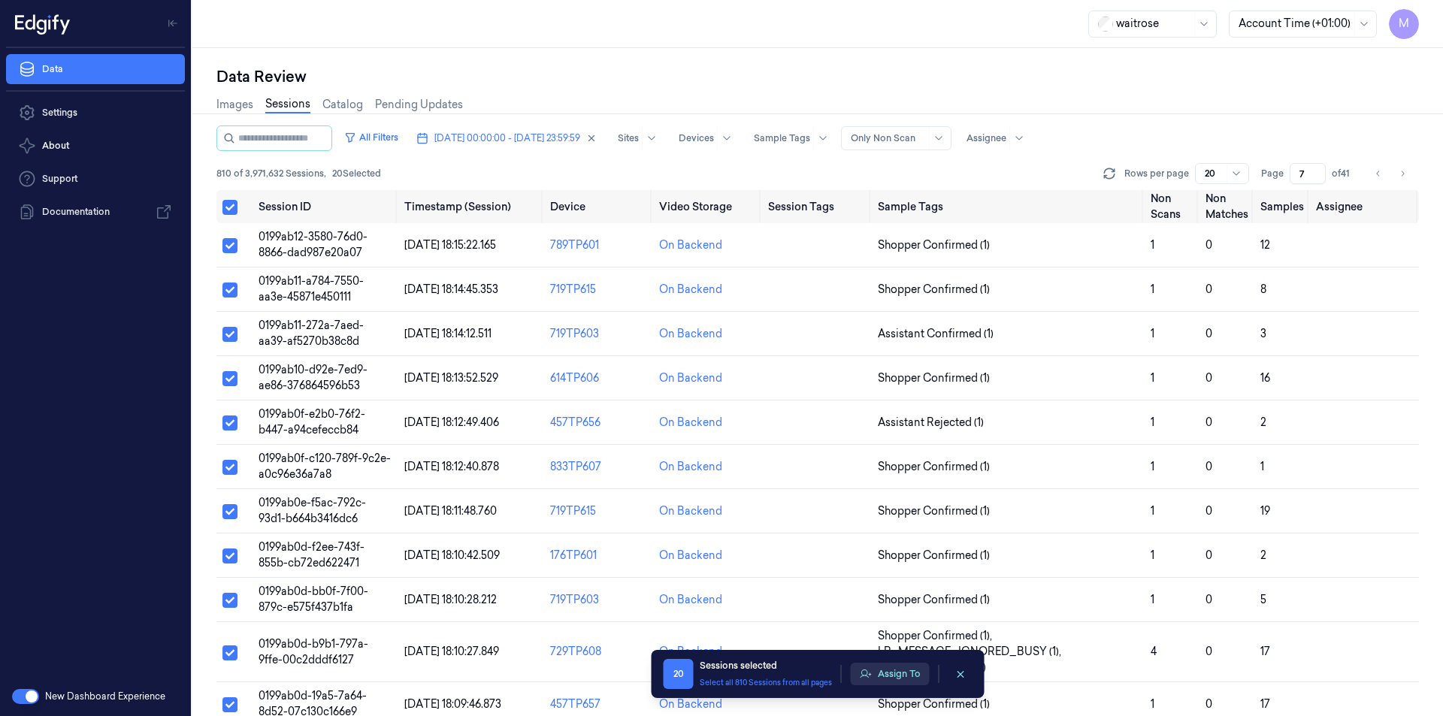
click at [886, 670] on button "Assign To" at bounding box center [890, 674] width 79 height 23
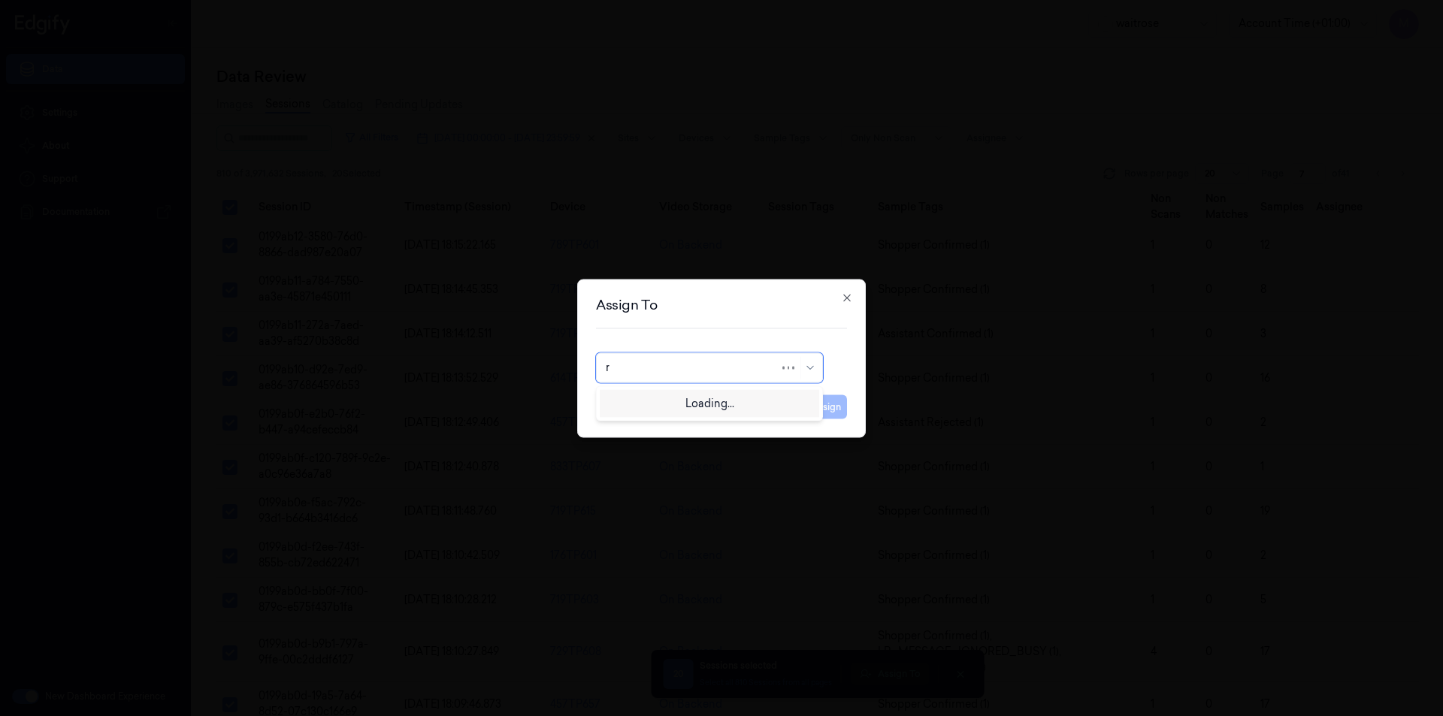
type input "ru"
click at [652, 407] on div "rupa a" at bounding box center [709, 402] width 207 height 16
click at [821, 408] on button "Assign" at bounding box center [826, 407] width 41 height 24
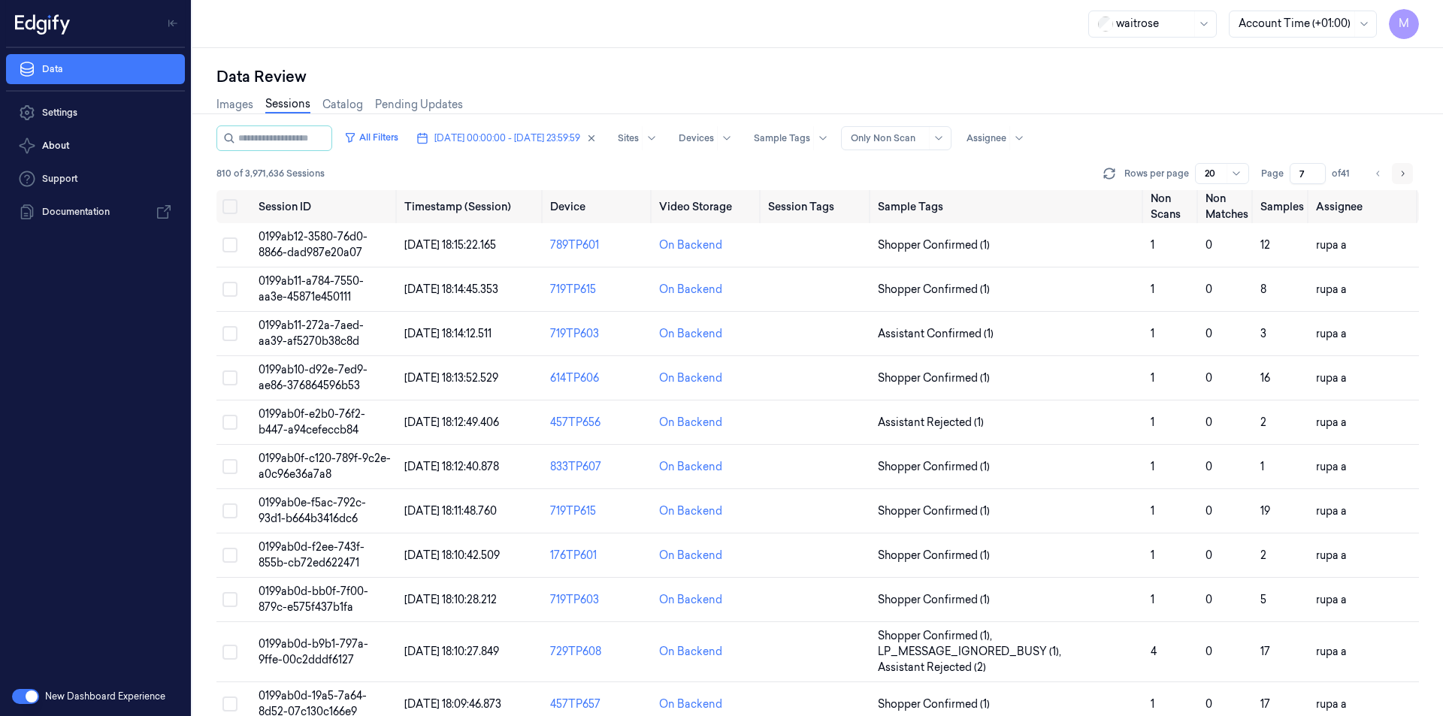
click at [1403, 176] on icon "Go to next page" at bounding box center [1402, 174] width 9 height 12
type input "8"
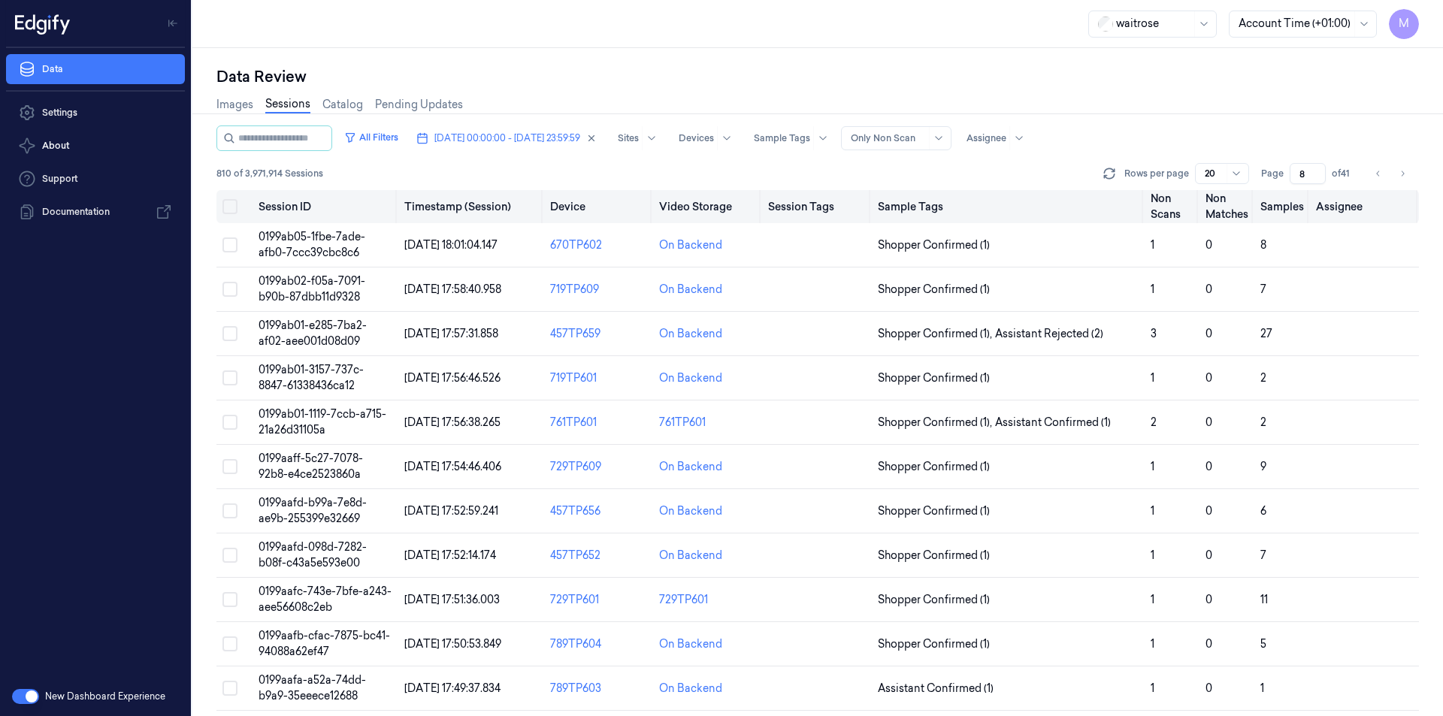
drag, startPoint x: 225, startPoint y: 211, endPoint x: 241, endPoint y: 217, distance: 17.6
click at [225, 211] on button "Select all" at bounding box center [229, 206] width 15 height 15
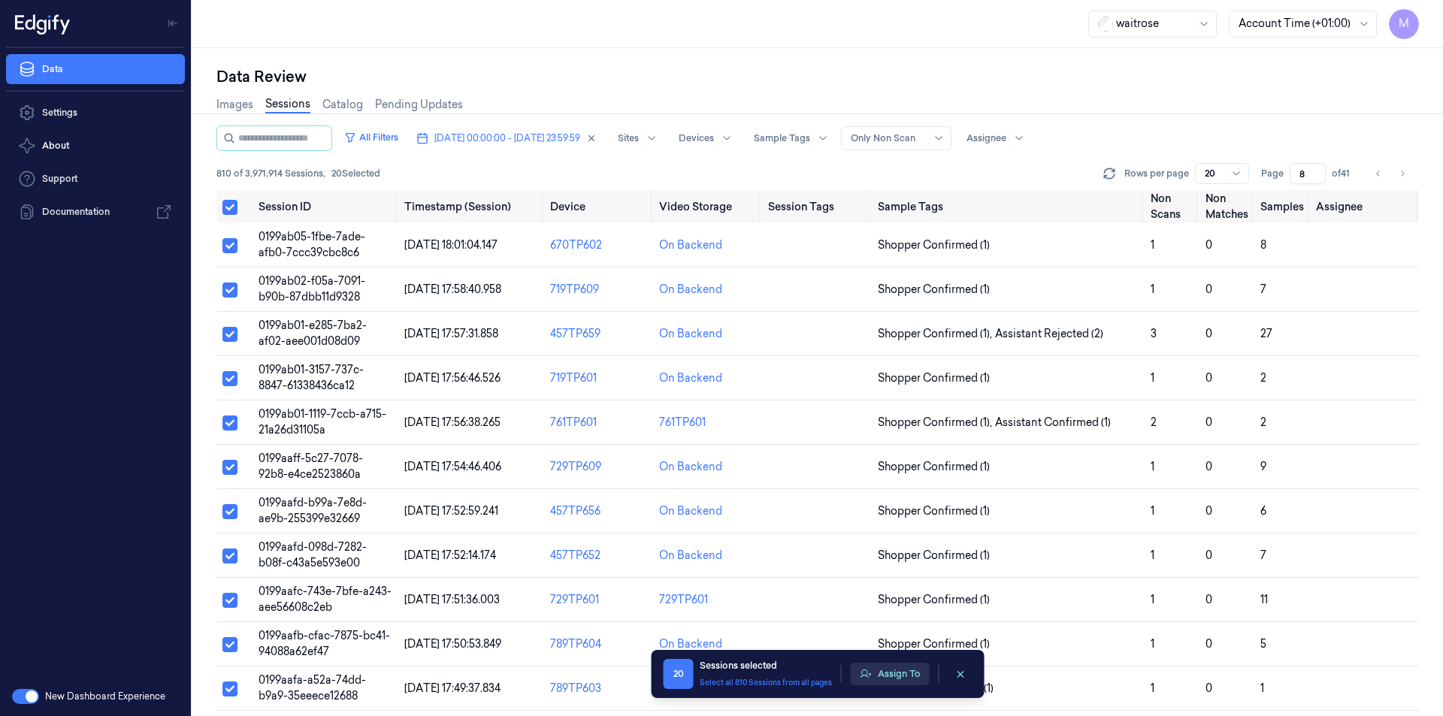
click at [924, 675] on button "Assign To" at bounding box center [890, 674] width 79 height 23
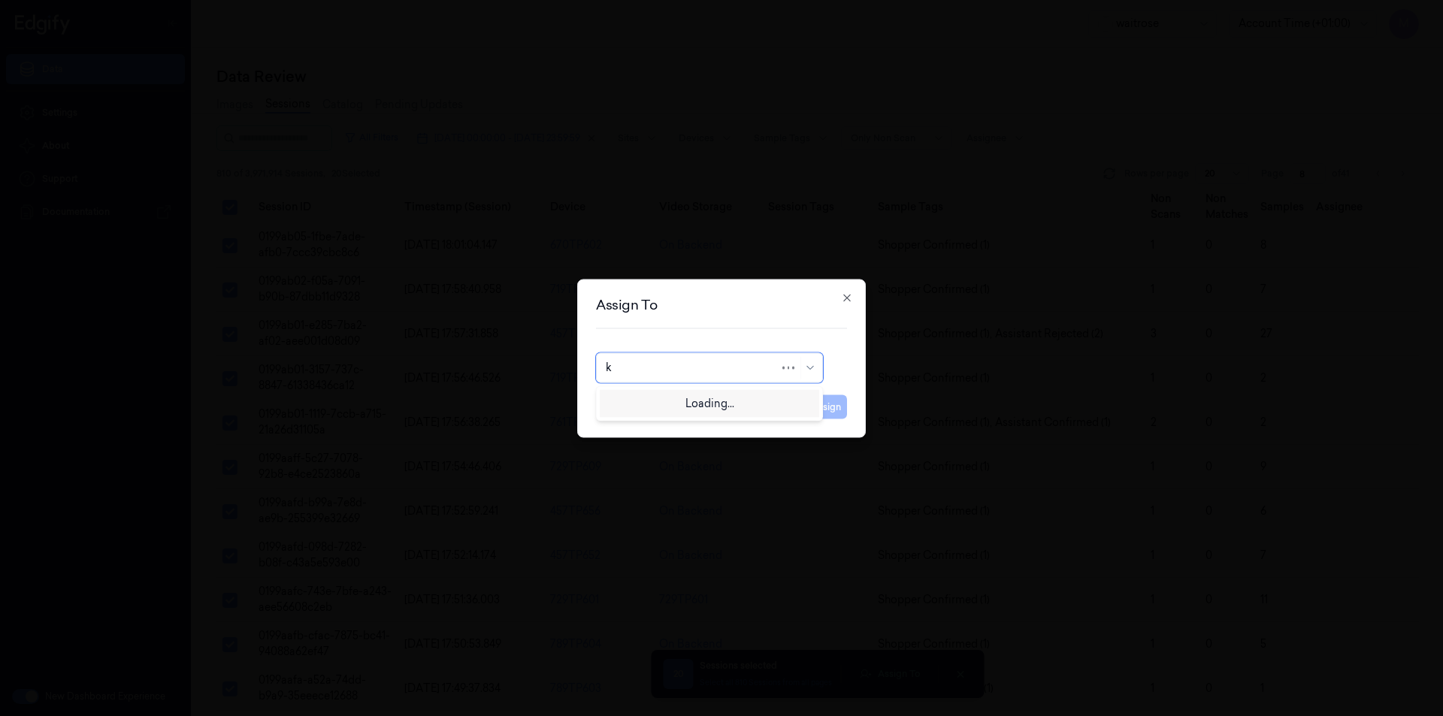
type input "ko"
click at [657, 402] on div "korisetty prem" at bounding box center [642, 402] width 72 height 16
click at [840, 410] on button "Assign" at bounding box center [826, 407] width 41 height 24
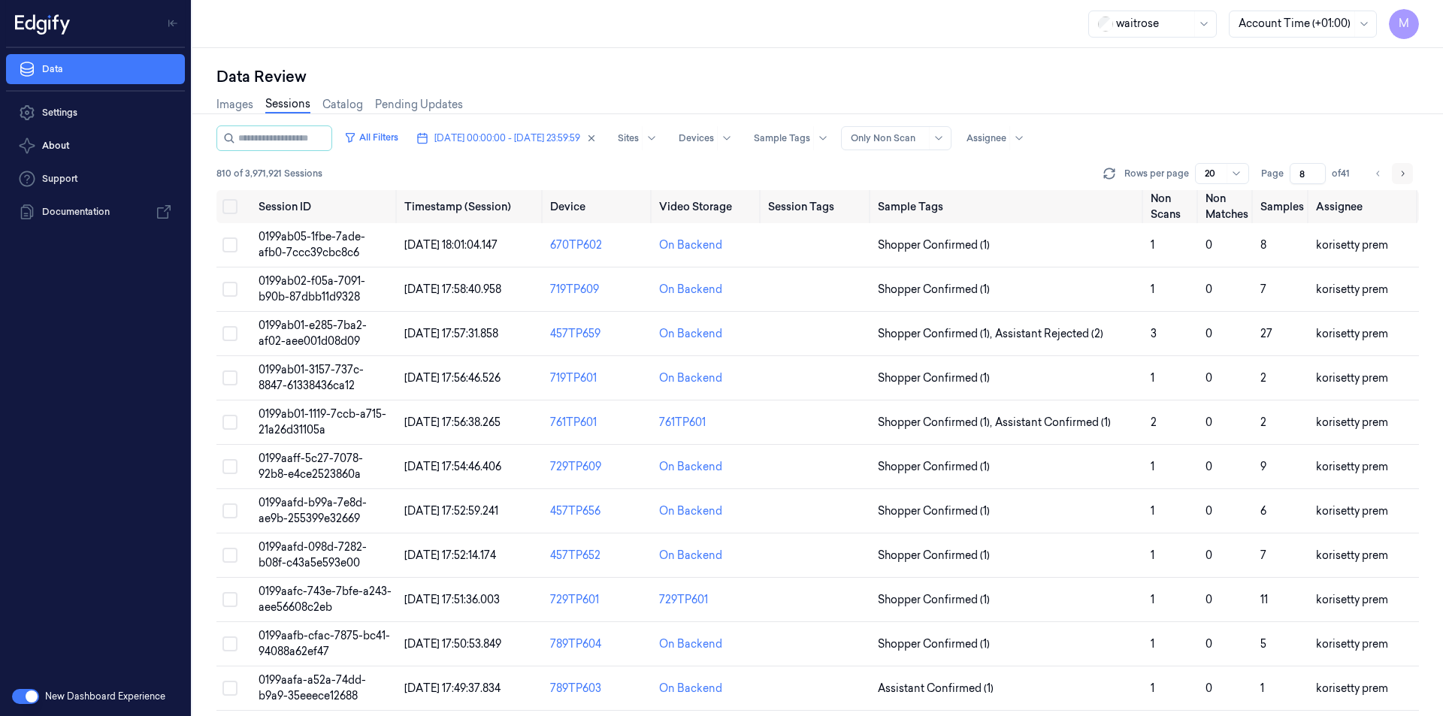
click at [1396, 178] on button "Go to next page" at bounding box center [1402, 173] width 21 height 21
type input "9"
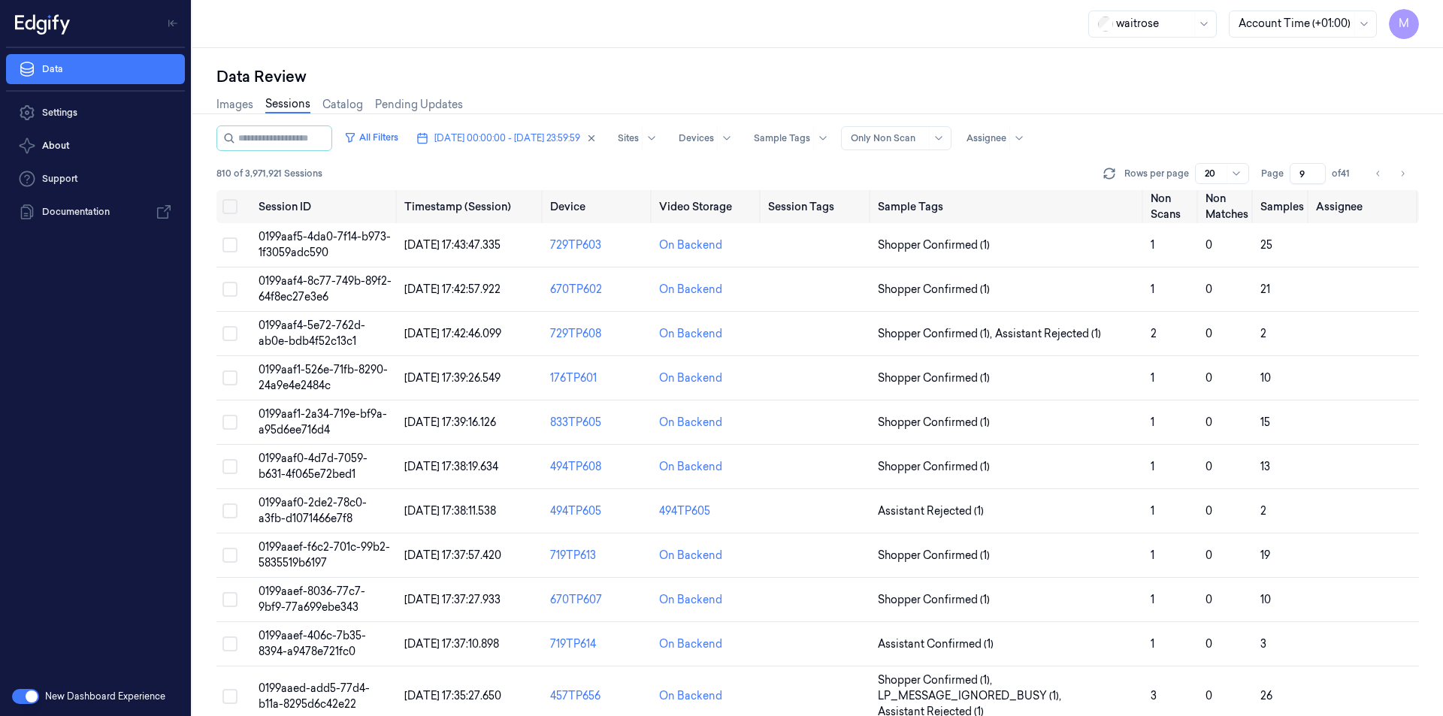
click at [567, 62] on div "Data Review Images Sessions Catalog Pending Updates All Filters [DATE] 00:00:00…" at bounding box center [817, 382] width 1251 height 668
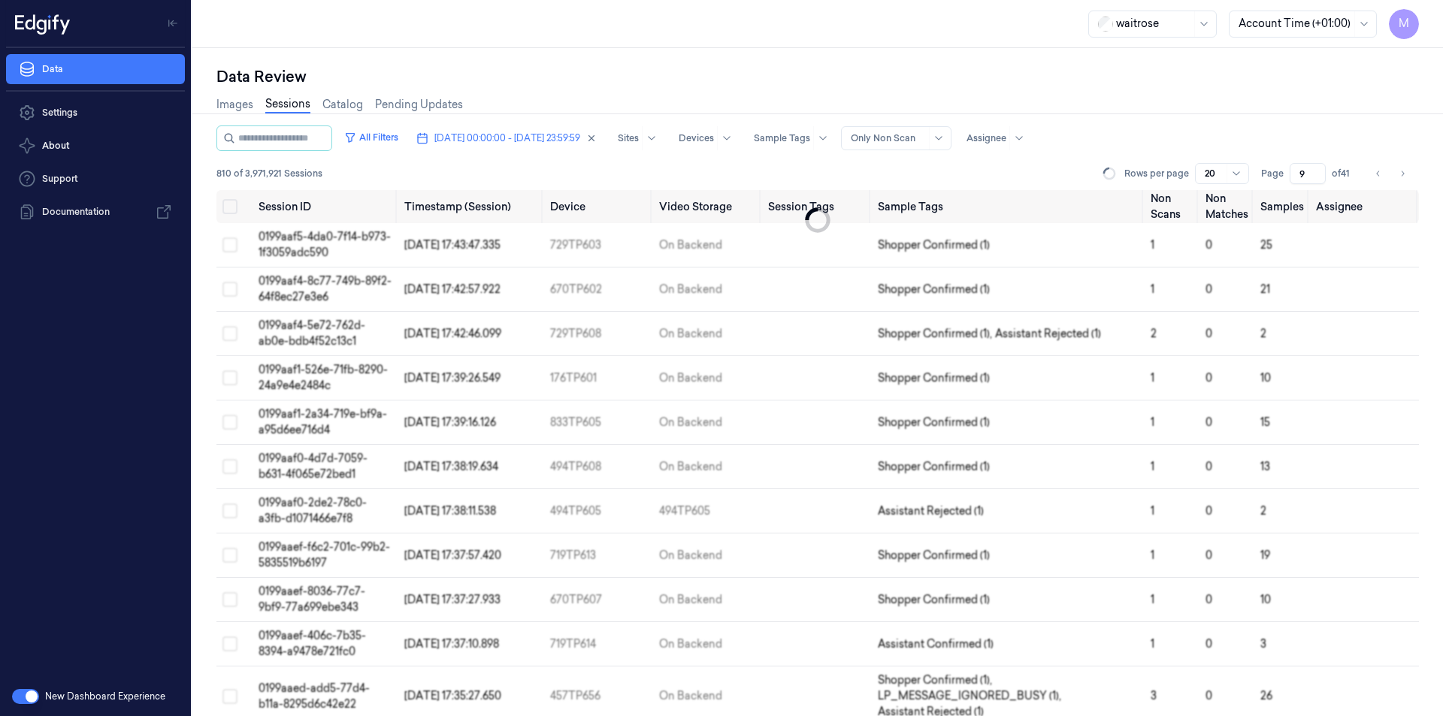
click at [746, 81] on div "Data Review" at bounding box center [817, 76] width 1203 height 21
